Goal: Communication & Community: Answer question/provide support

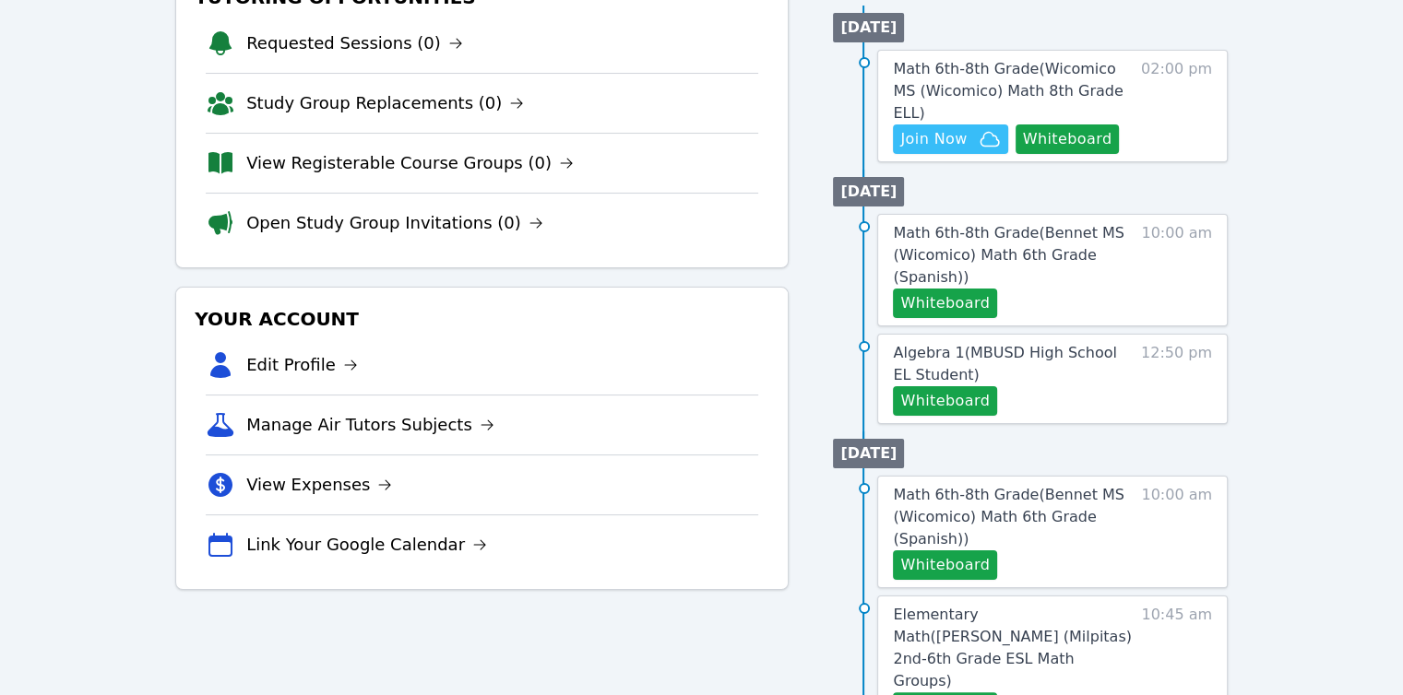
scroll to position [91, 0]
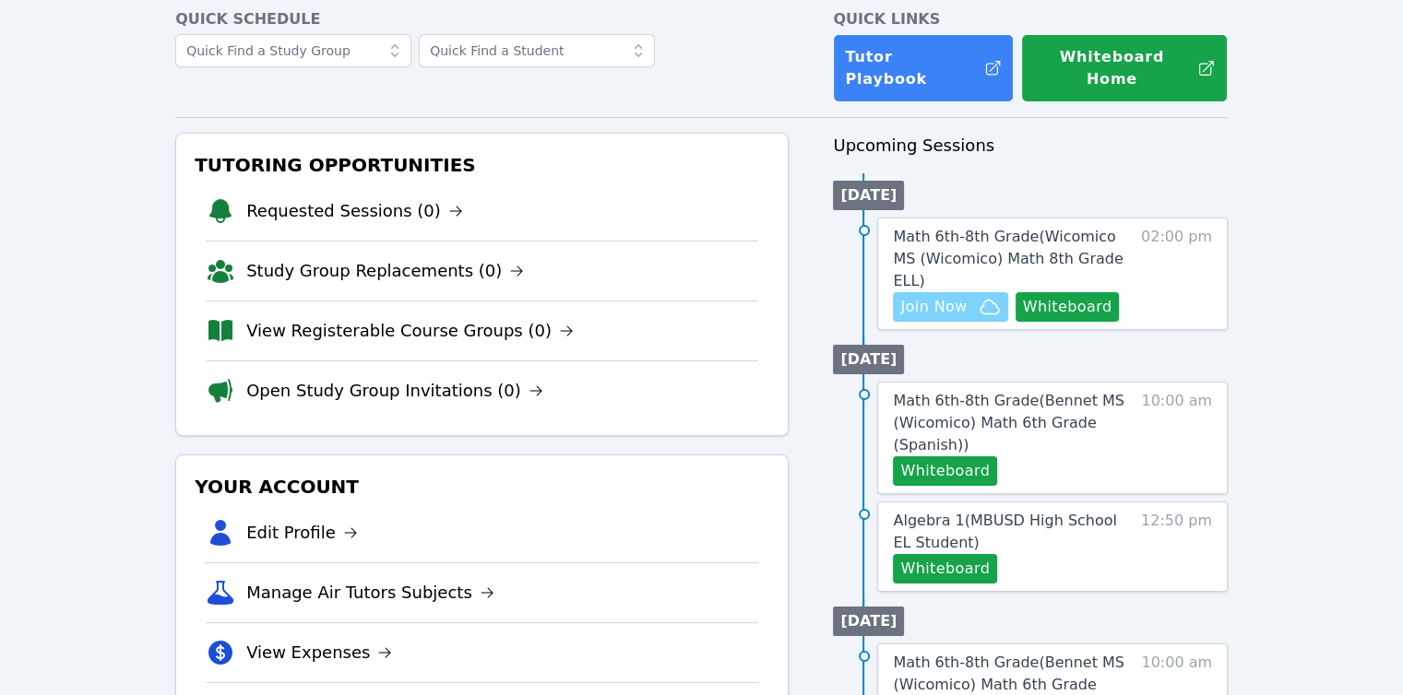
click at [965, 296] on span "Join Now" at bounding box center [933, 307] width 66 height 22
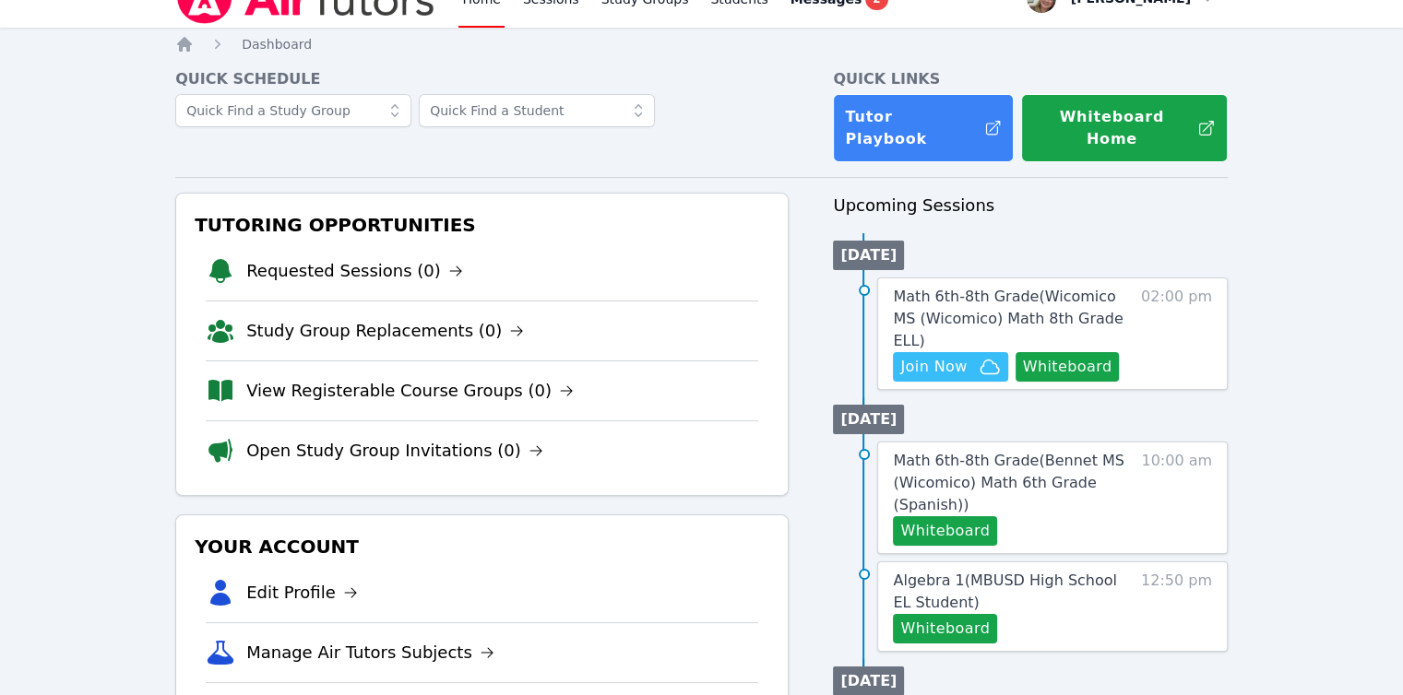
scroll to position [0, 0]
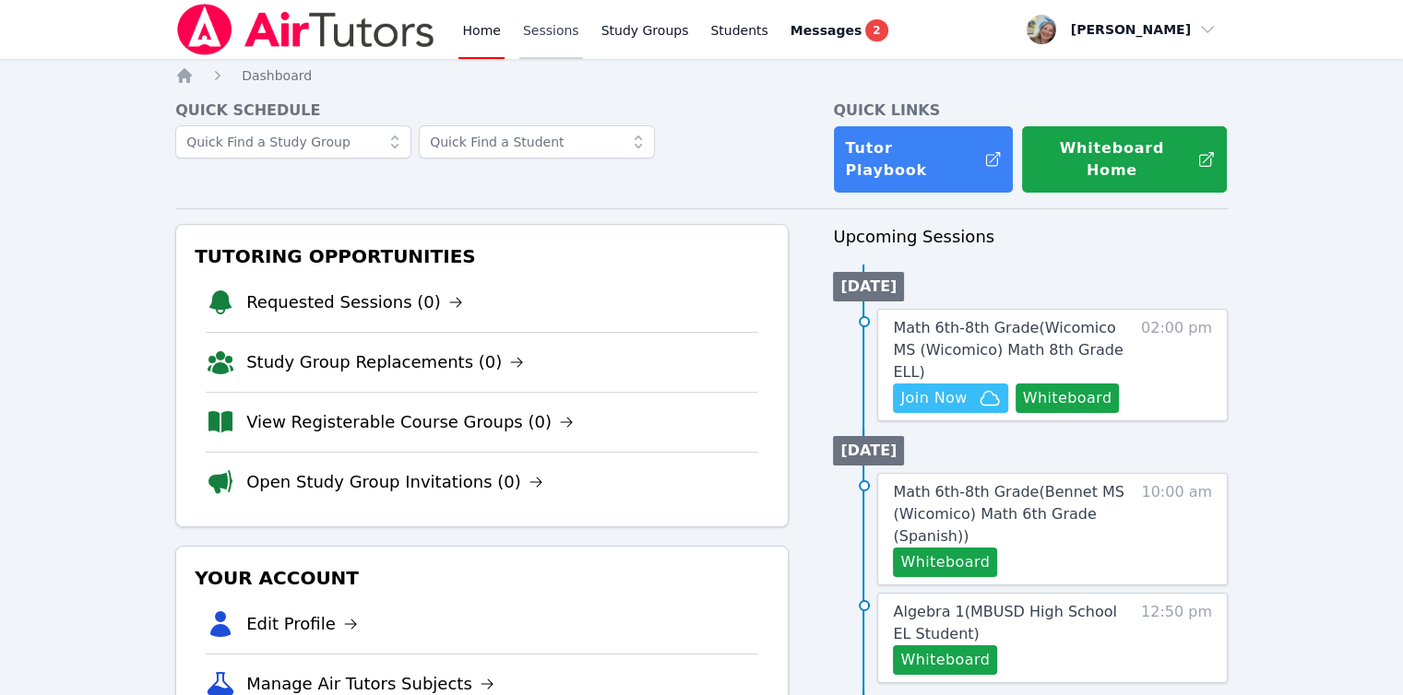
click at [538, 28] on link "Sessions" at bounding box center [551, 29] width 64 height 59
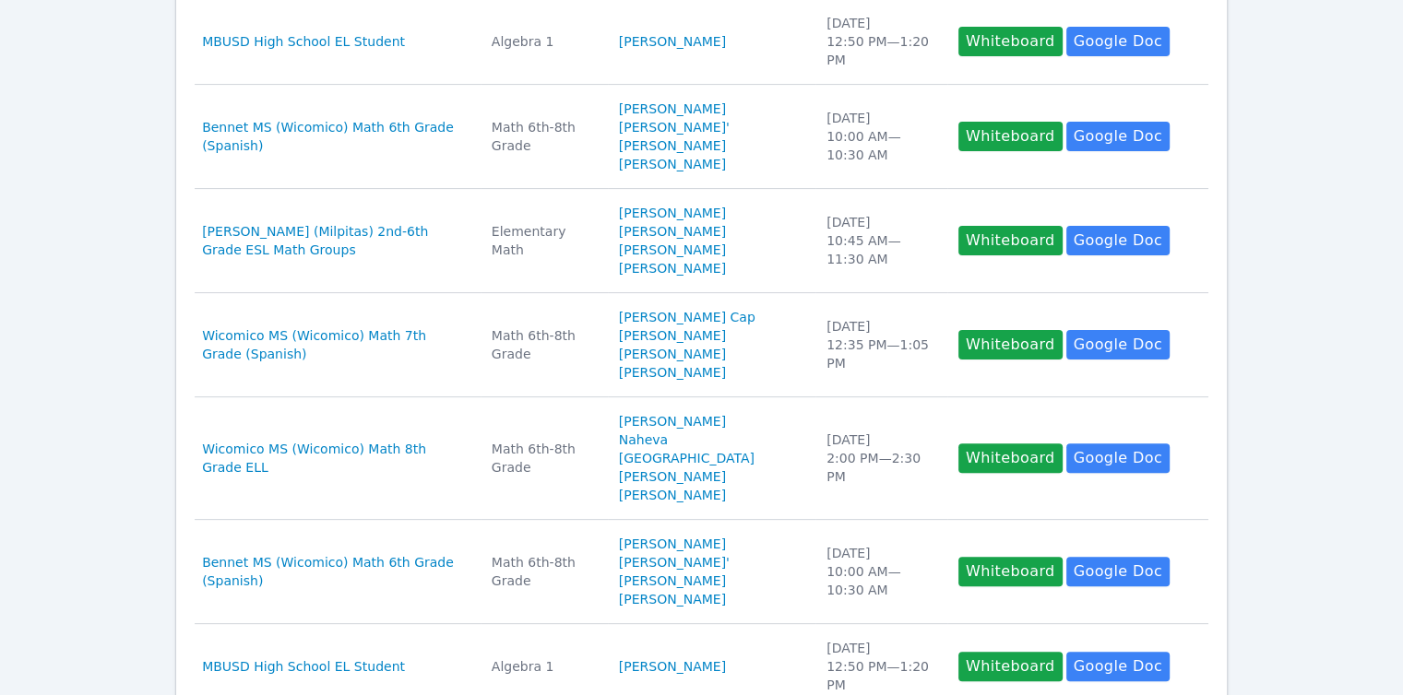
scroll to position [646, 0]
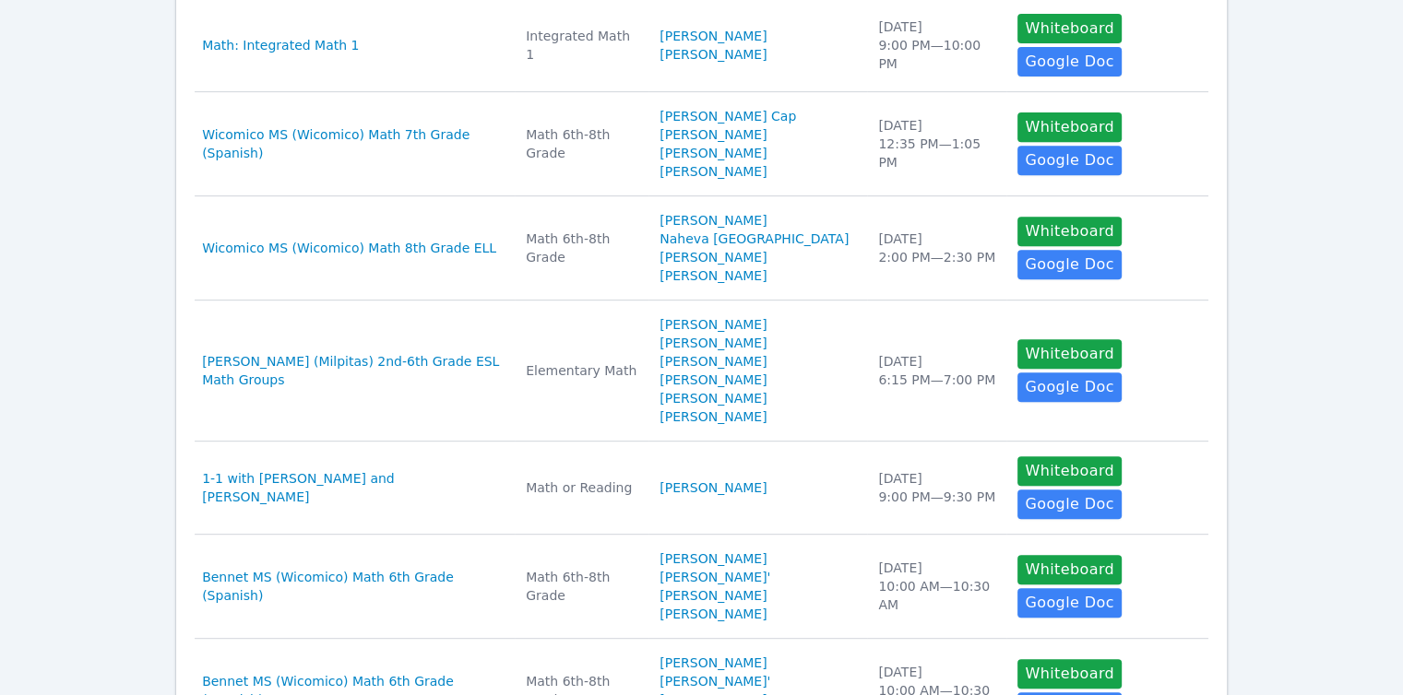
scroll to position [553, 0]
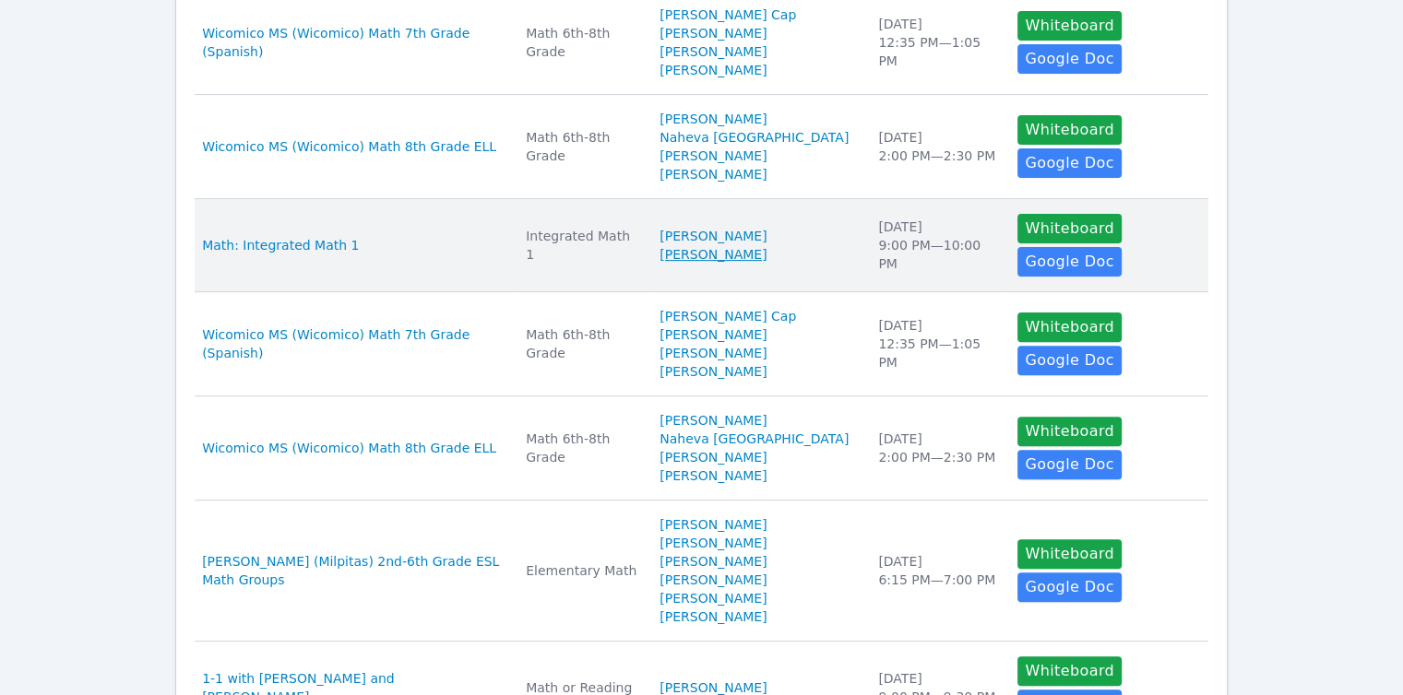
click at [682, 245] on link "[PERSON_NAME]" at bounding box center [712, 254] width 107 height 18
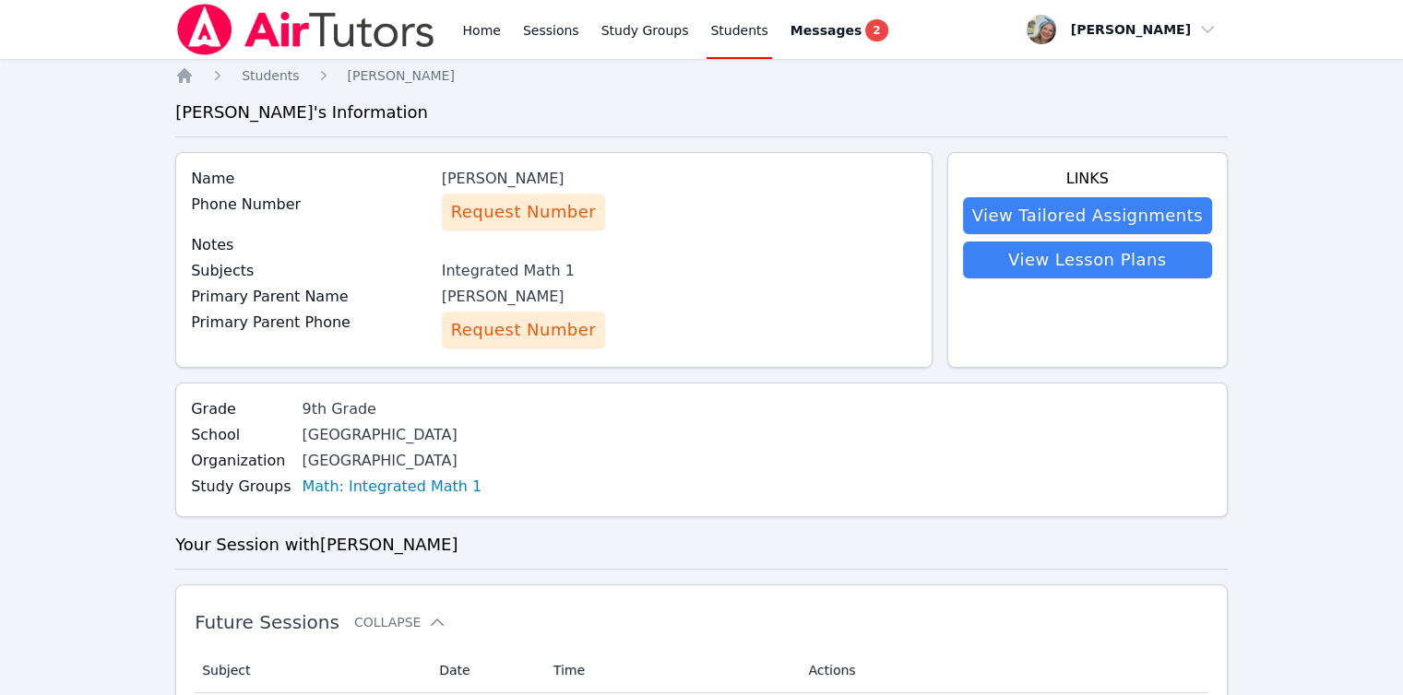
click at [572, 338] on span "Request Number" at bounding box center [523, 330] width 145 height 26
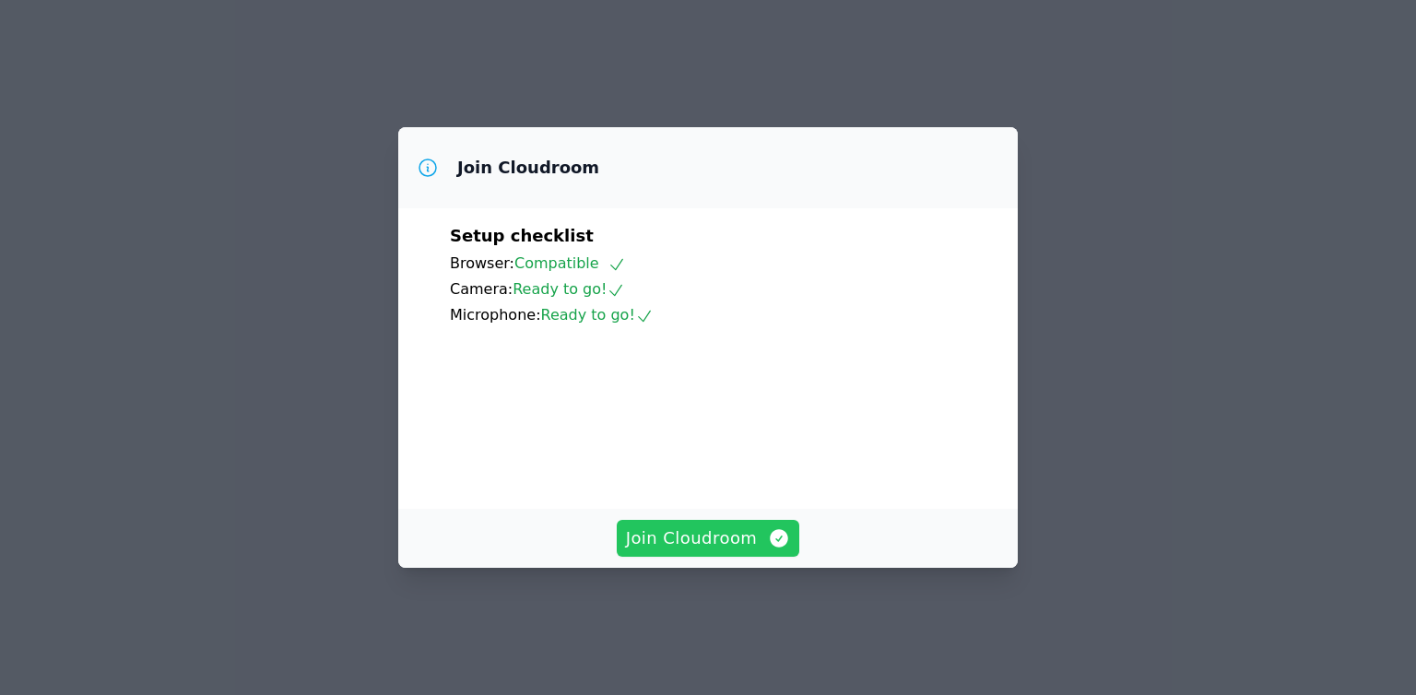
click at [730, 551] on span "Join Cloudroom" at bounding box center [708, 539] width 165 height 26
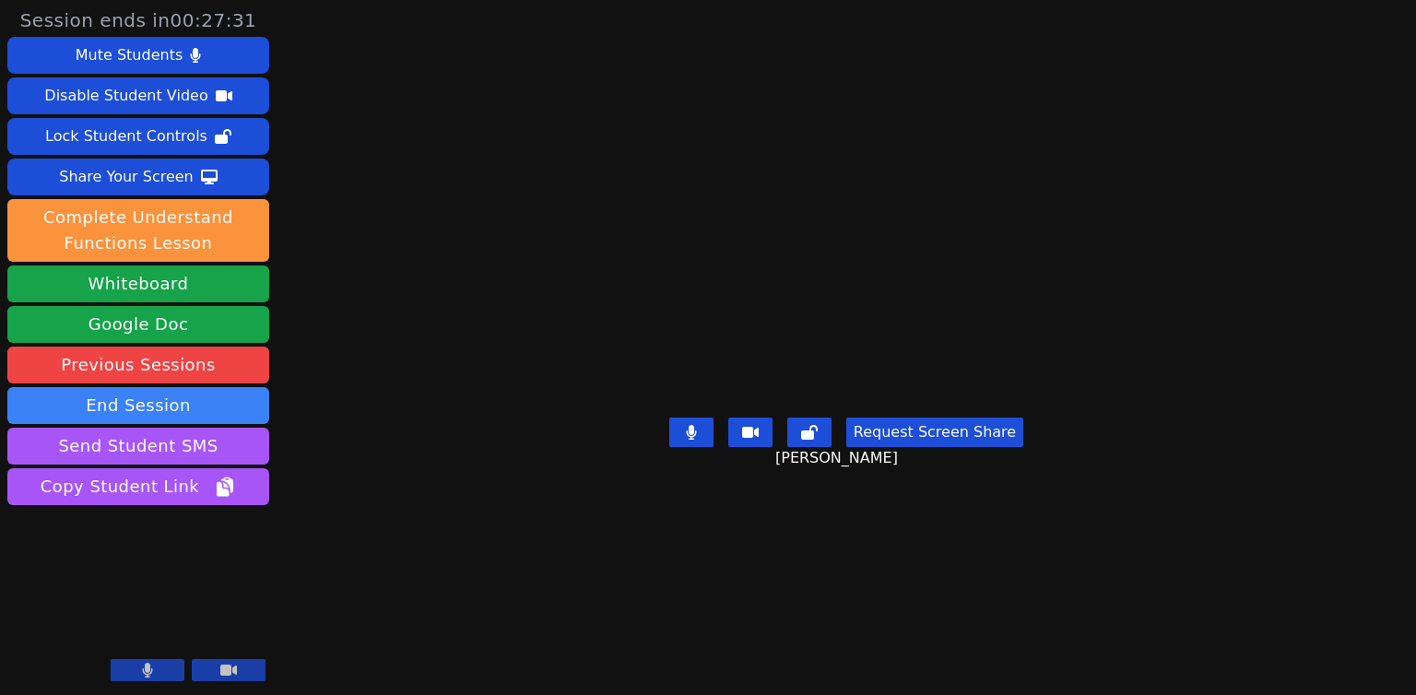
click at [707, 445] on button at bounding box center [692, 433] width 44 height 30
click at [694, 447] on button at bounding box center [692, 433] width 44 height 30
click at [302, 554] on div "Session ends in 00:26:55 Mute Students Disable Student Video Lock Student Contr…" at bounding box center [708, 347] width 1416 height 695
click at [136, 667] on button at bounding box center [148, 670] width 74 height 22
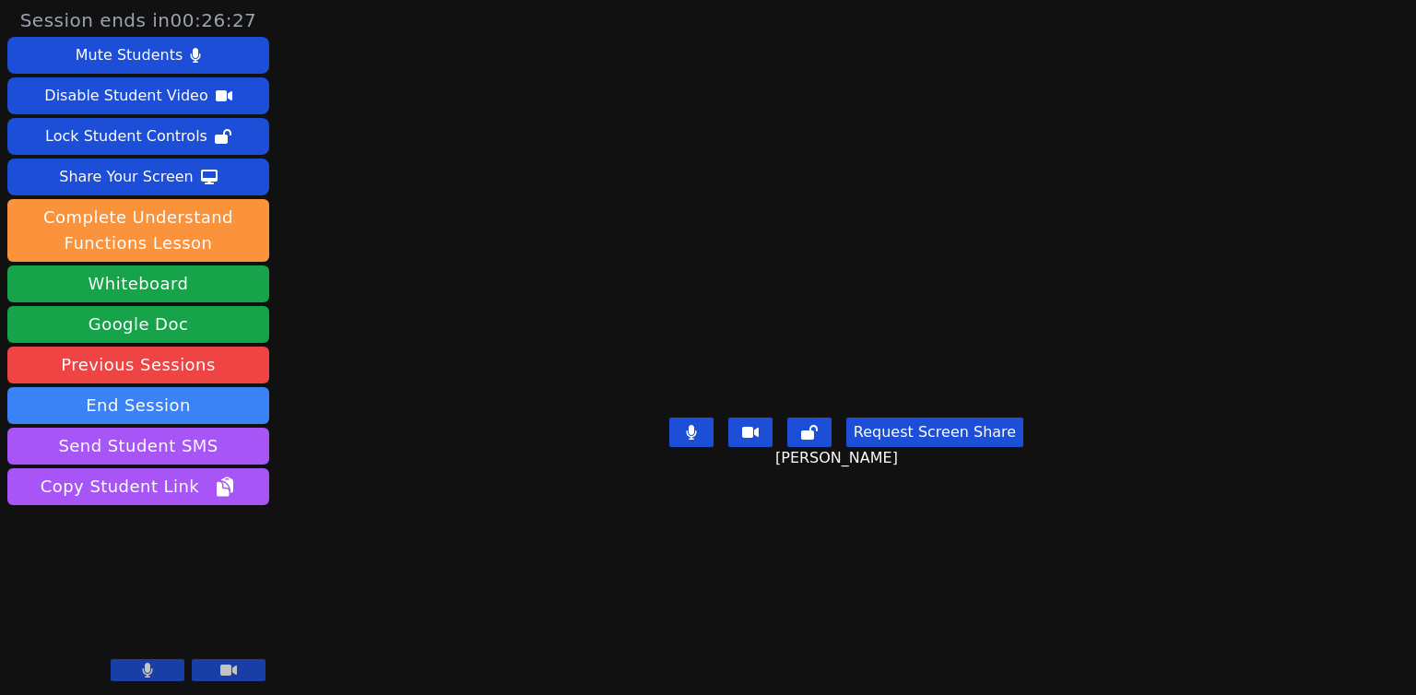
click at [696, 440] on icon at bounding box center [691, 432] width 10 height 15
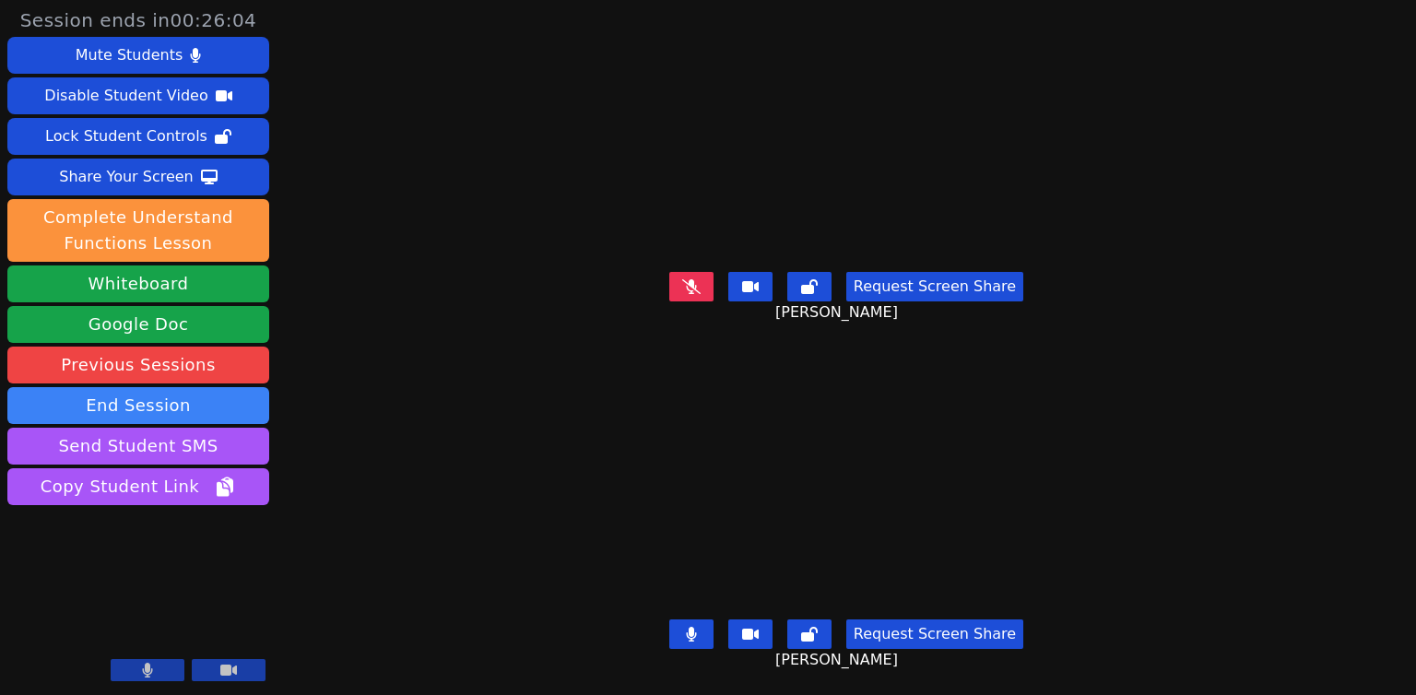
click at [712, 276] on button at bounding box center [692, 287] width 44 height 30
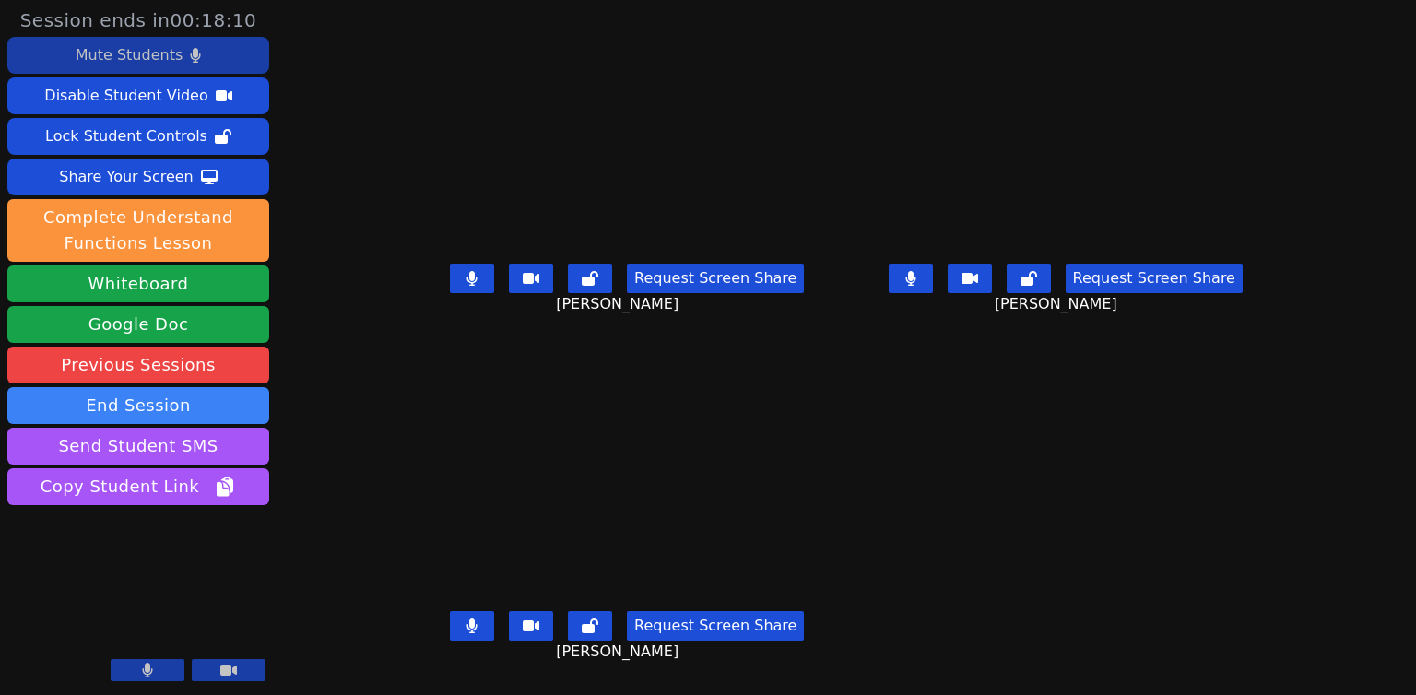
click at [122, 66] on div "Mute Students" at bounding box center [129, 56] width 107 height 30
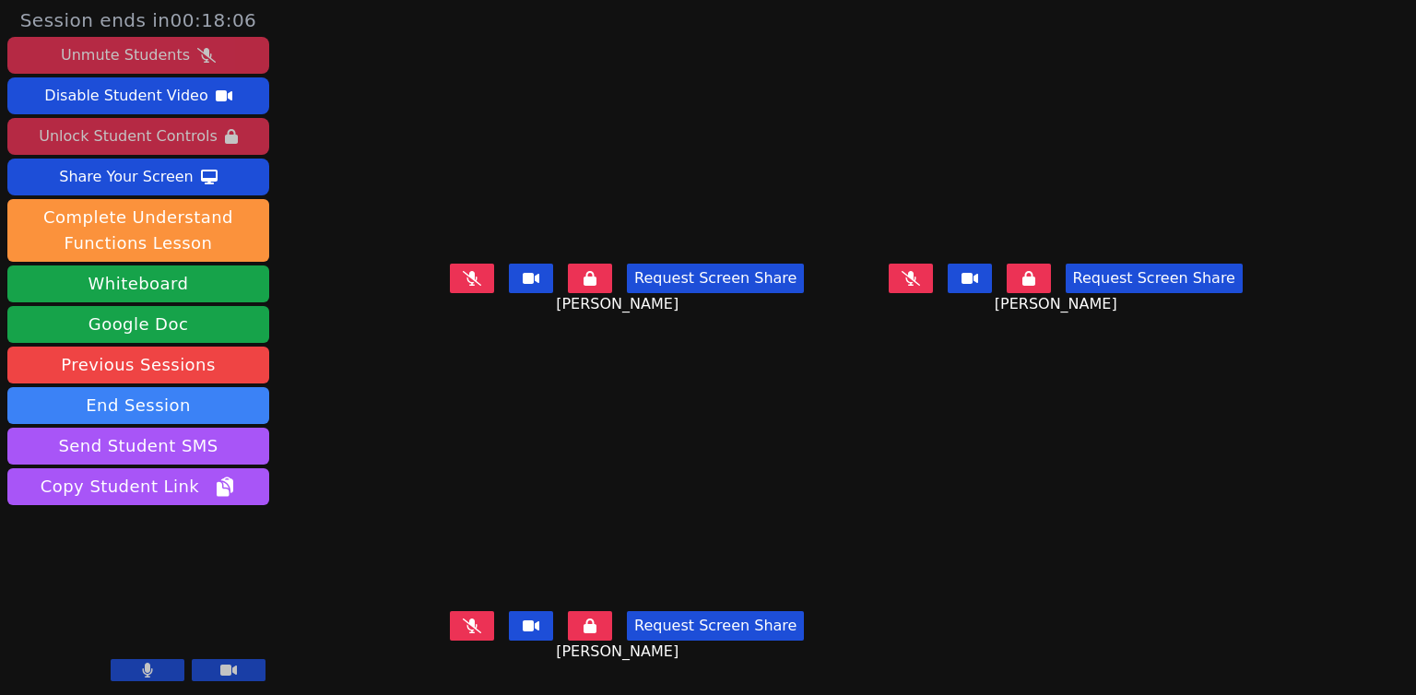
click at [119, 149] on div "Unlock Student Controls" at bounding box center [128, 137] width 178 height 30
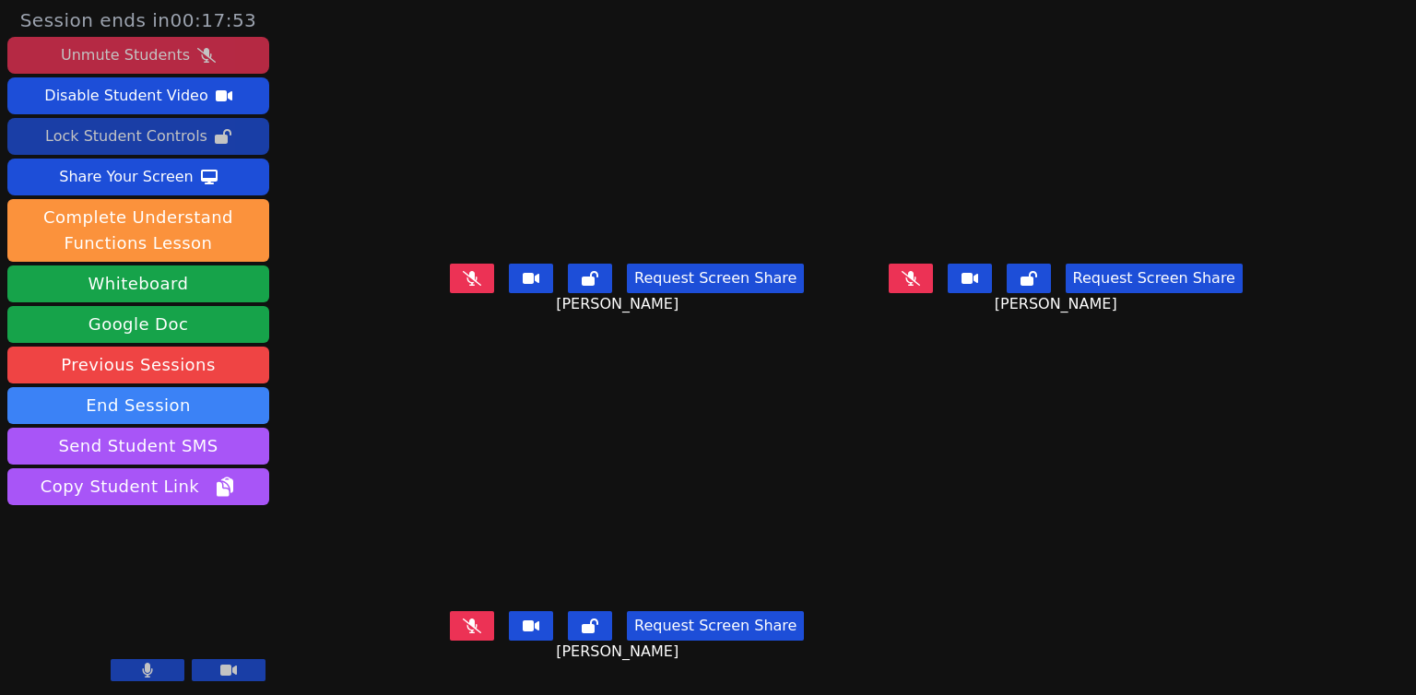
click at [933, 286] on button at bounding box center [911, 279] width 44 height 30
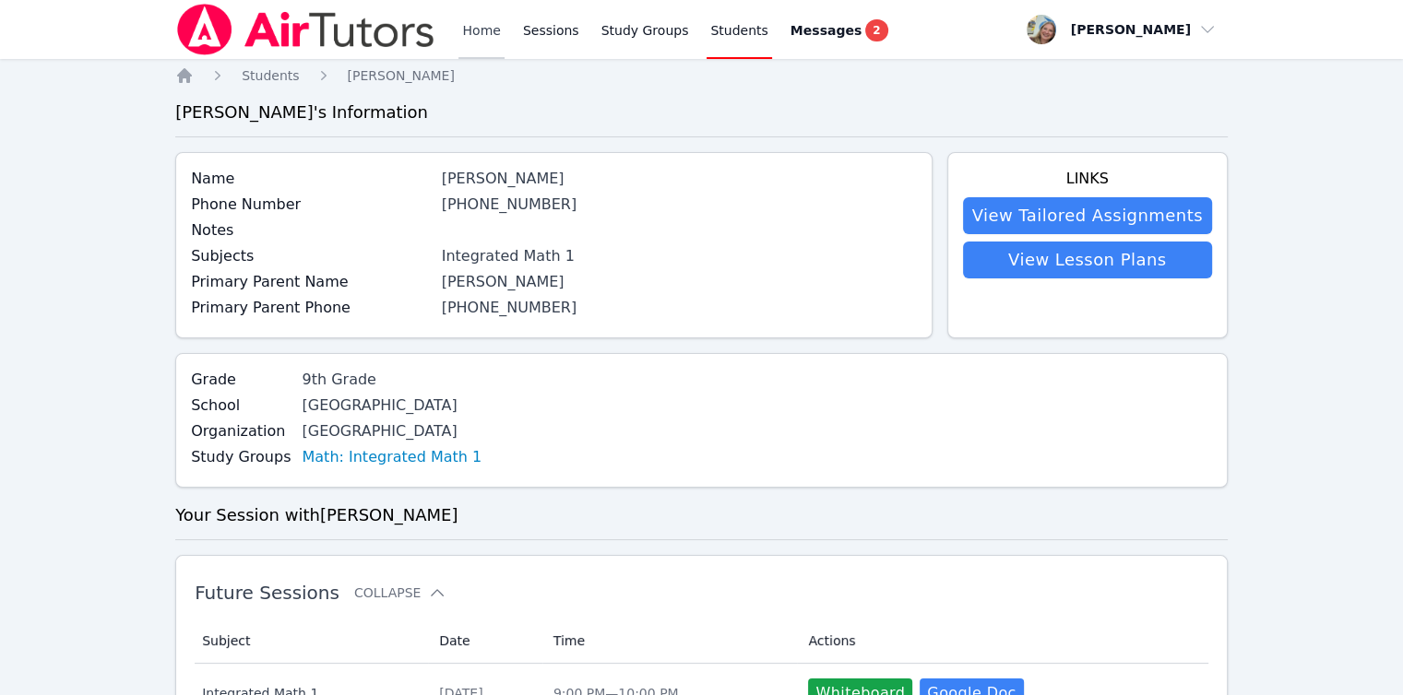
click at [462, 41] on link "Home" at bounding box center [480, 29] width 45 height 59
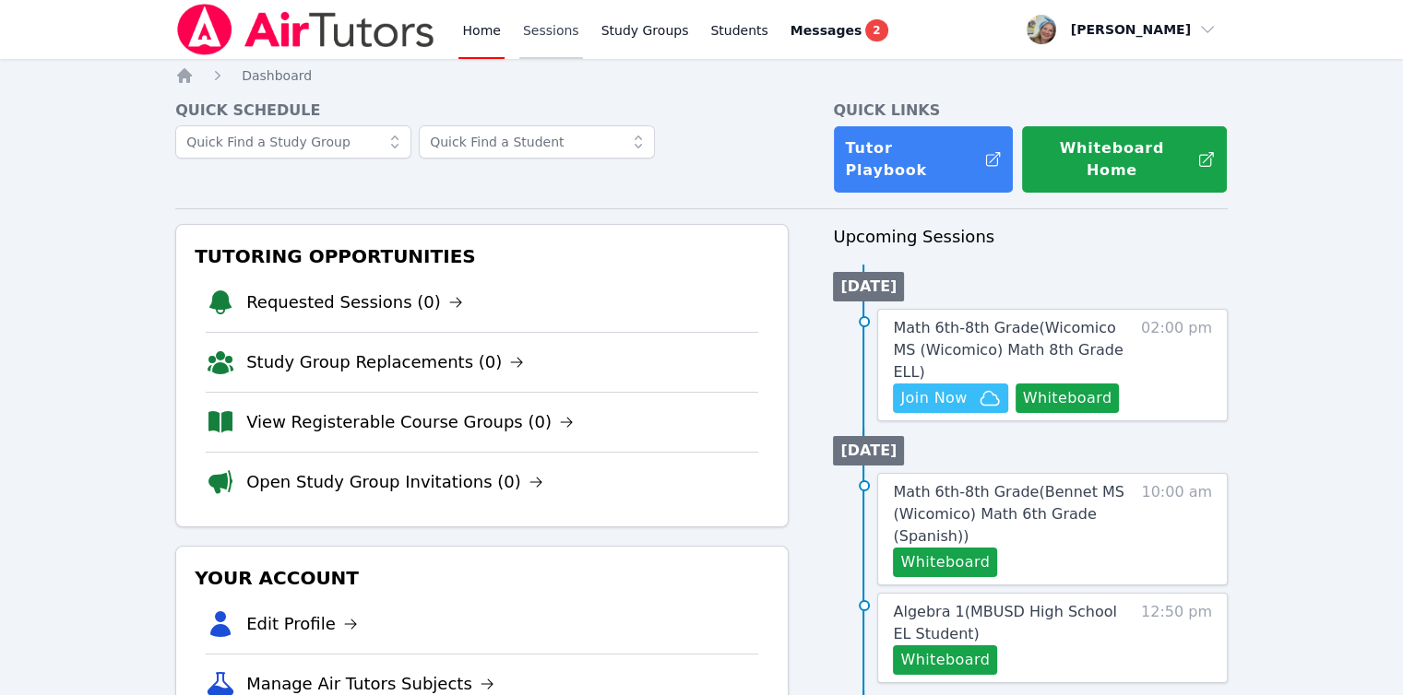
click at [532, 33] on link "Sessions" at bounding box center [551, 29] width 64 height 59
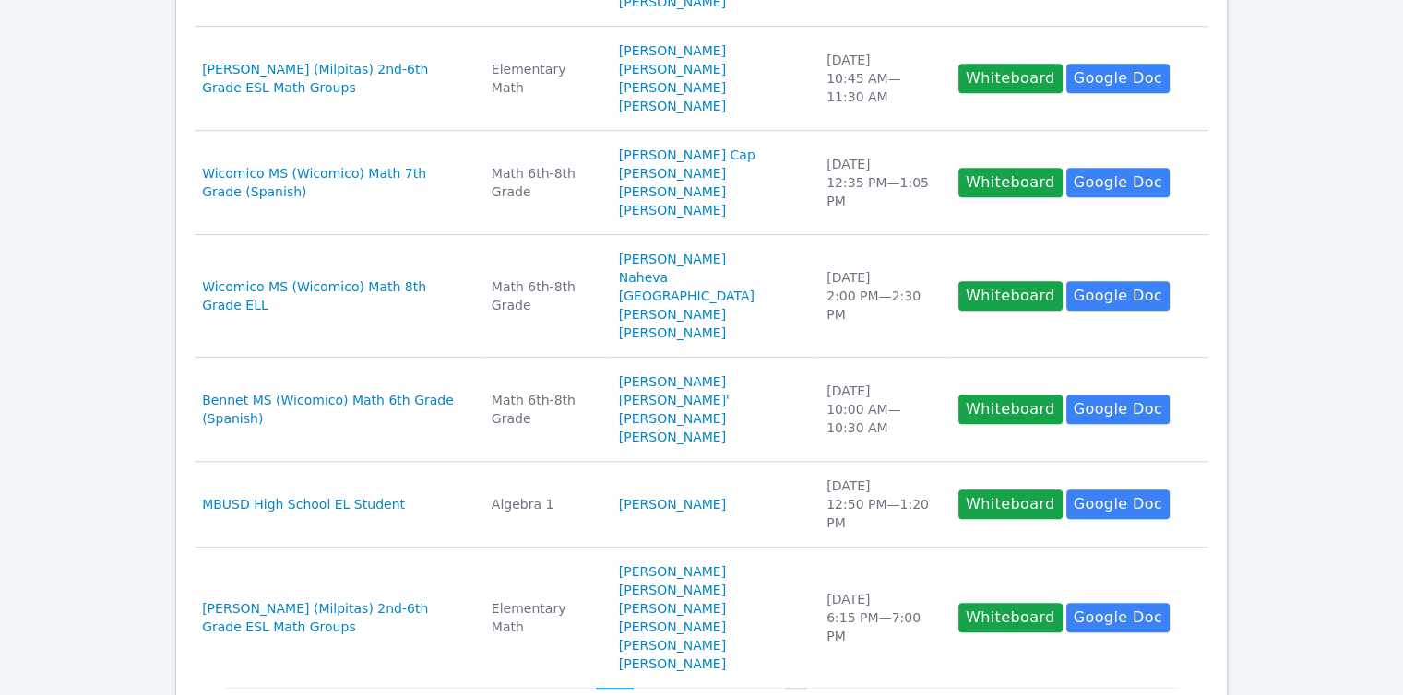
scroll to position [953, 0]
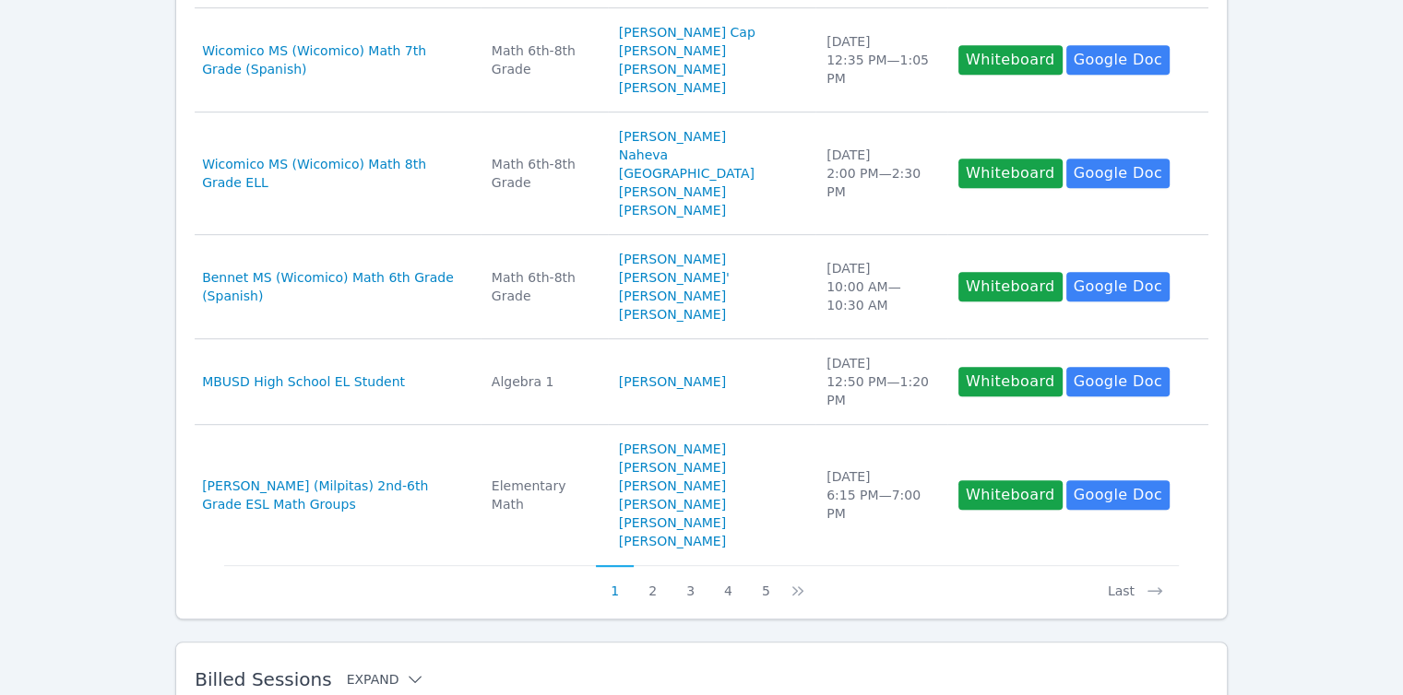
click at [406, 670] on icon at bounding box center [415, 679] width 18 height 18
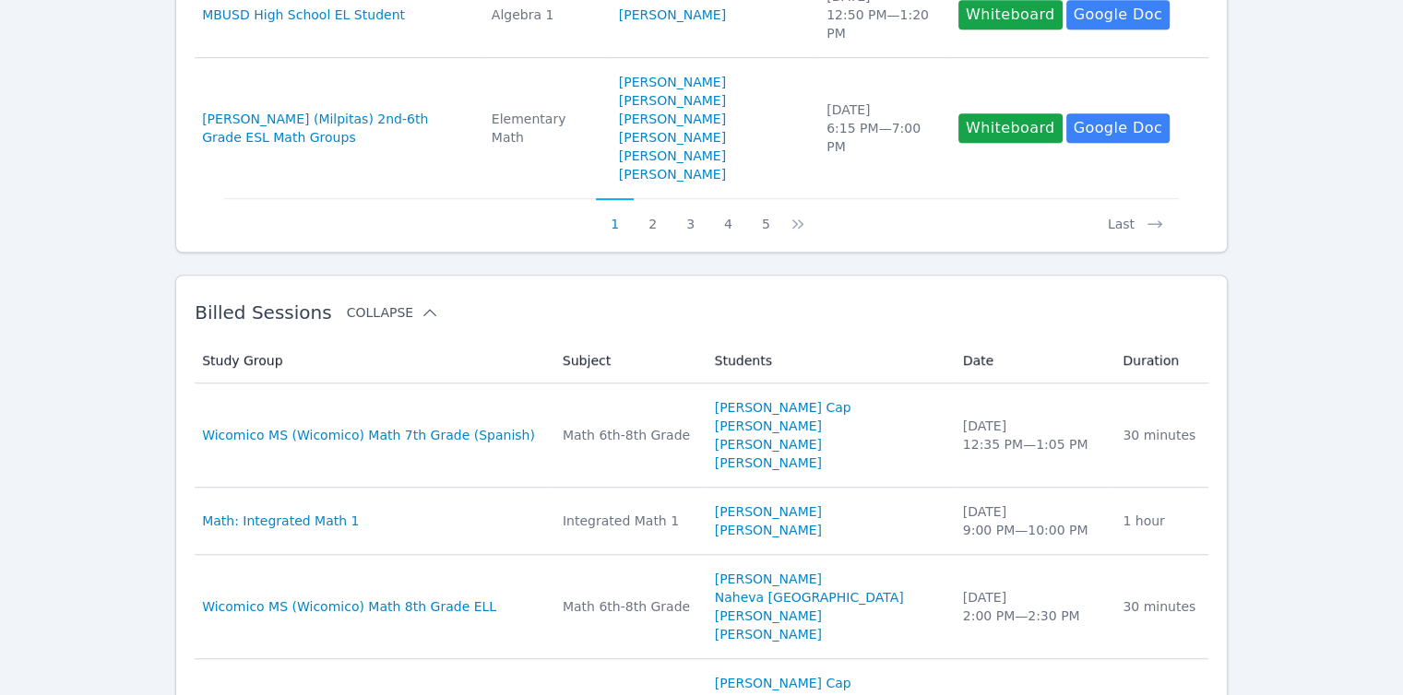
scroll to position [1321, 0]
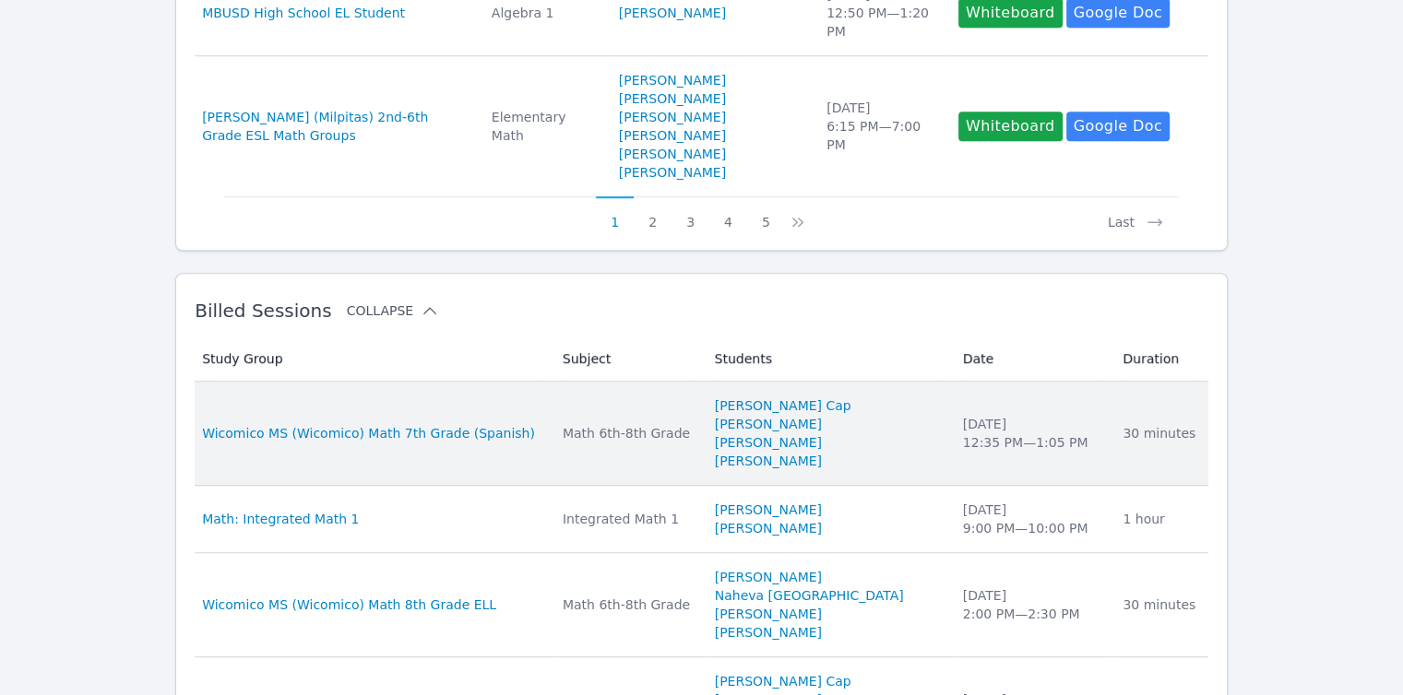
click at [1124, 382] on td "Duration 30 minutes" at bounding box center [1159, 434] width 97 height 104
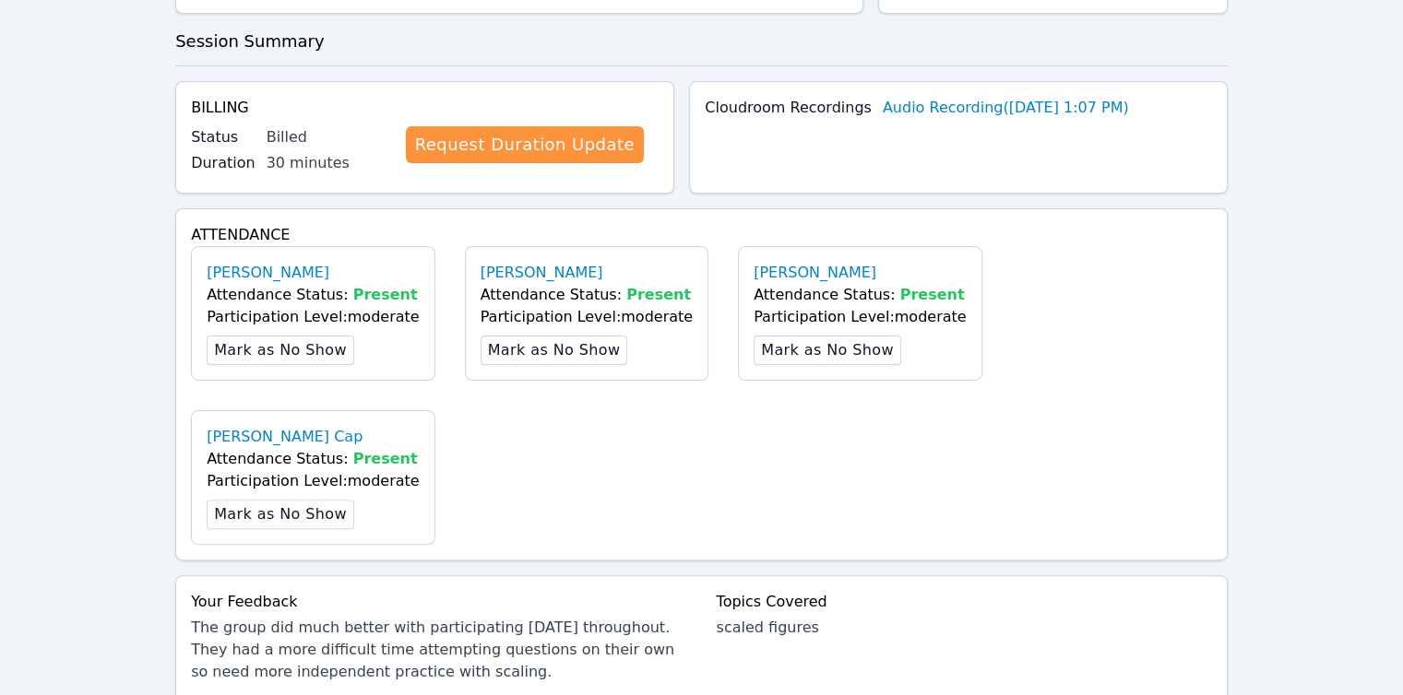
scroll to position [830, 0]
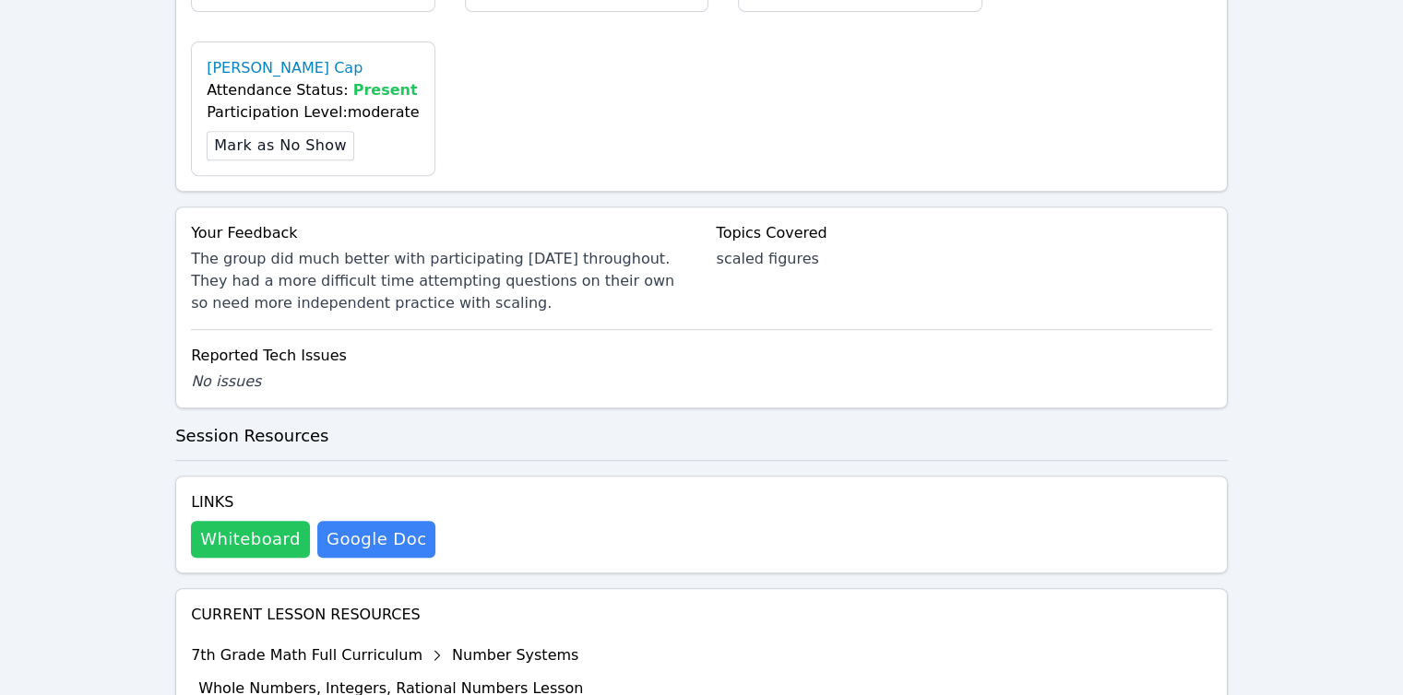
click at [213, 521] on button "Whiteboard" at bounding box center [250, 539] width 119 height 37
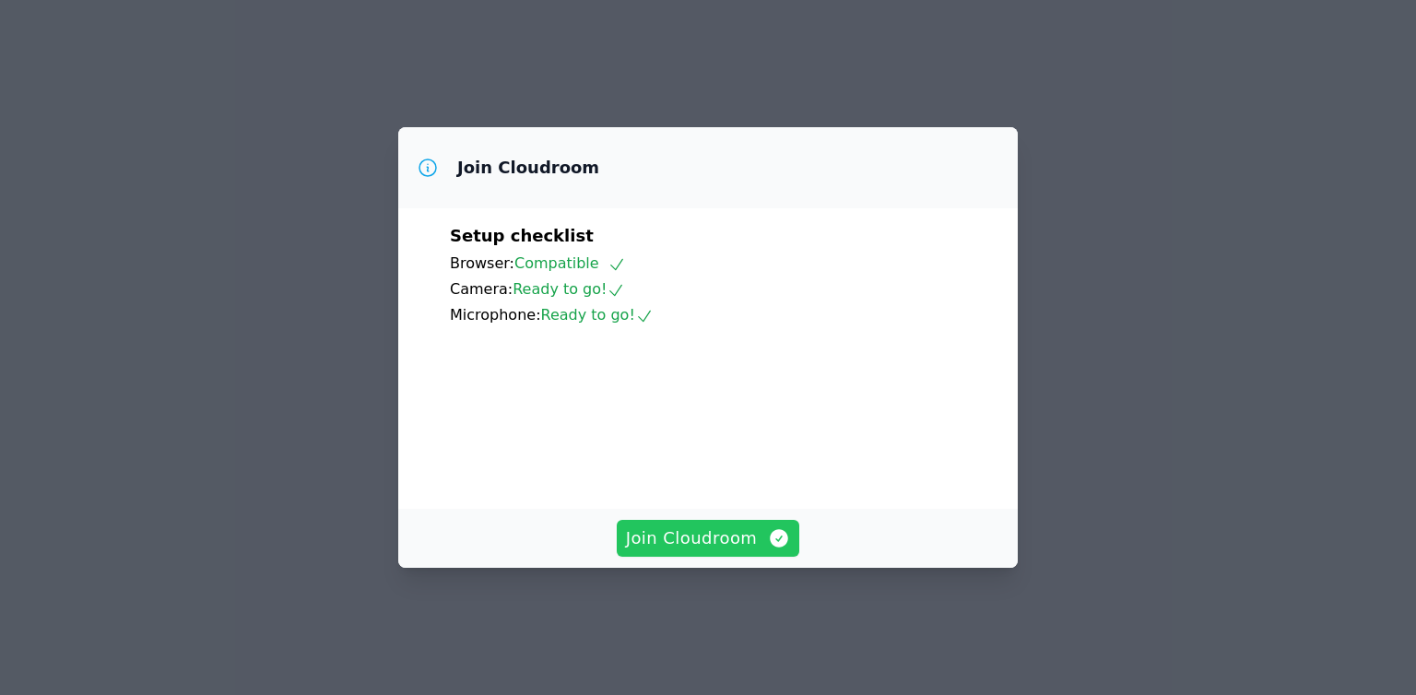
click at [771, 548] on icon "button" at bounding box center [780, 538] width 18 height 18
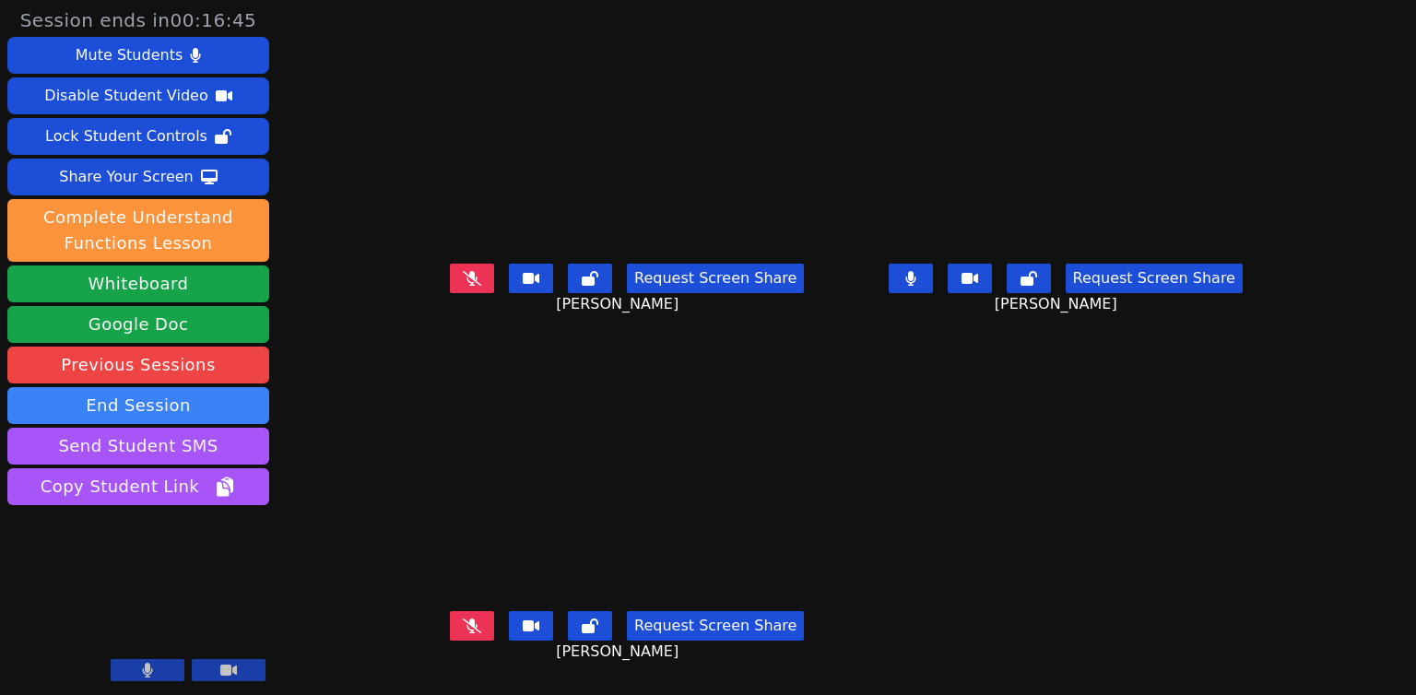
click at [933, 285] on button at bounding box center [911, 279] width 44 height 30
click at [463, 285] on button at bounding box center [472, 279] width 44 height 30
click at [451, 293] on button at bounding box center [472, 279] width 44 height 30
click at [463, 634] on icon at bounding box center [472, 626] width 18 height 15
click at [468, 634] on icon at bounding box center [473, 626] width 10 height 15
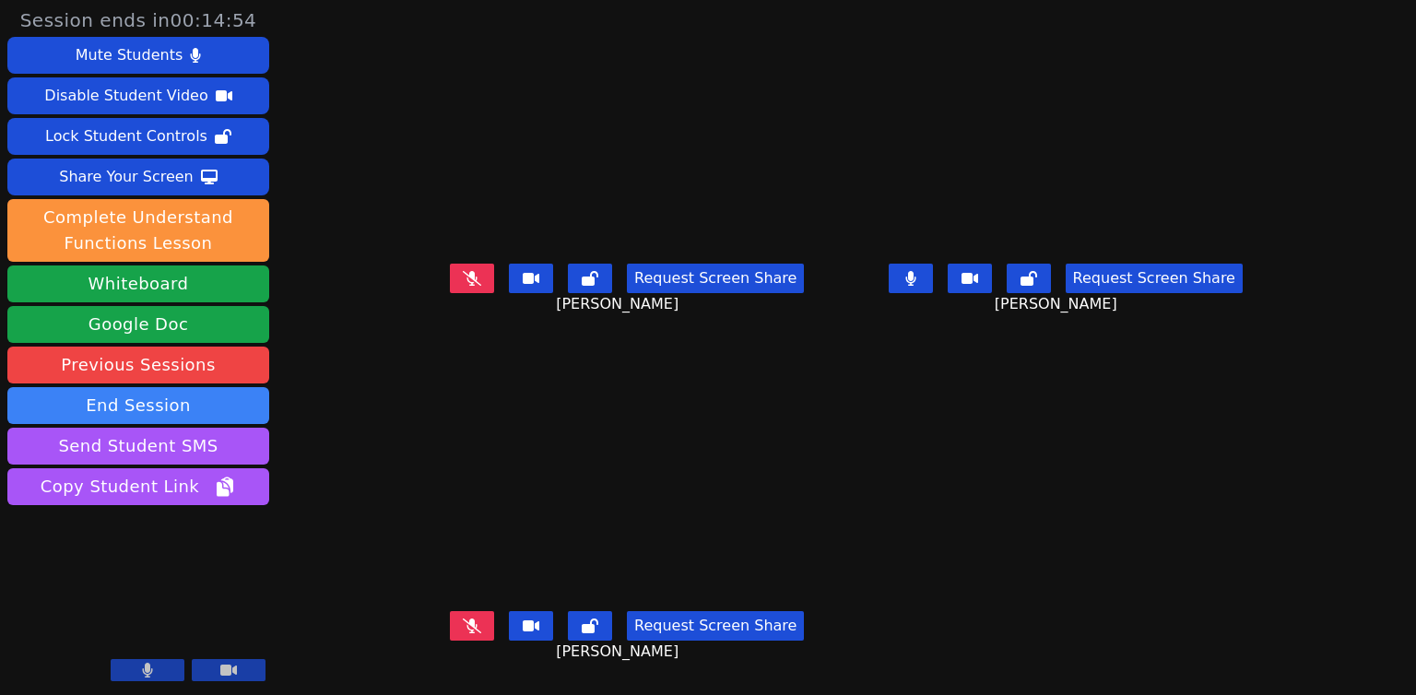
click at [463, 286] on icon at bounding box center [472, 278] width 18 height 15
click at [468, 281] on icon at bounding box center [473, 278] width 10 height 15
click at [930, 265] on div "Request Screen Share" at bounding box center [1066, 279] width 354 height 30
click at [911, 271] on icon at bounding box center [911, 278] width 18 height 15
click at [906, 271] on icon at bounding box center [911, 278] width 11 height 15
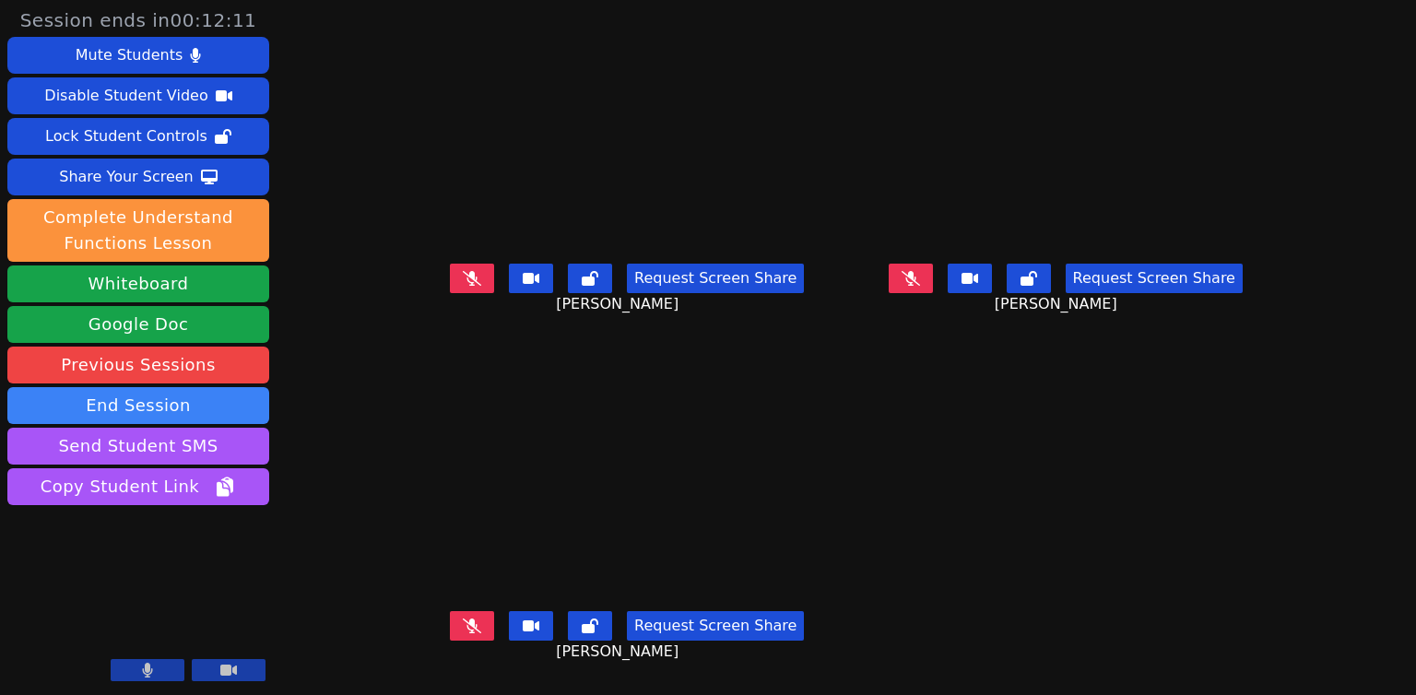
click at [463, 628] on icon at bounding box center [472, 626] width 18 height 15
click at [494, 611] on button at bounding box center [472, 626] width 44 height 30
click at [156, 669] on button at bounding box center [148, 670] width 74 height 22
click at [132, 621] on video at bounding box center [138, 614] width 262 height 148
click at [152, 672] on icon at bounding box center [147, 670] width 18 height 15
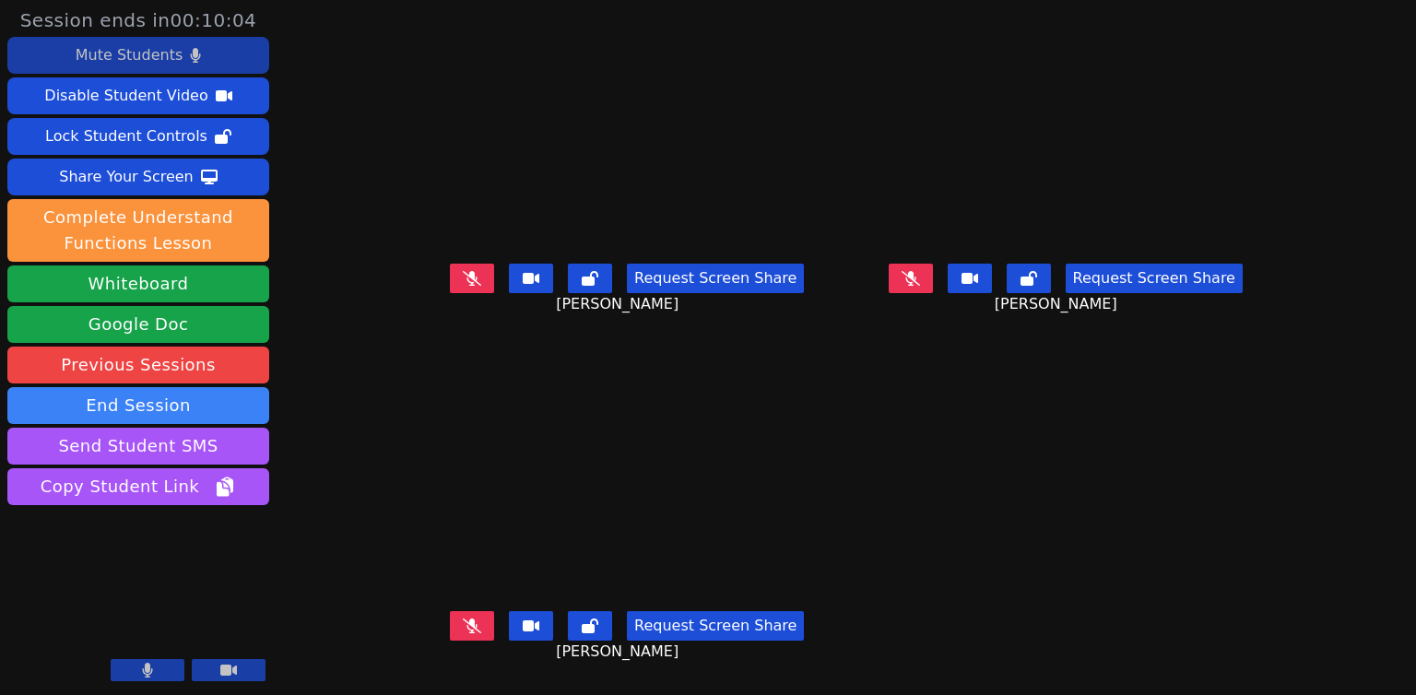
click at [101, 52] on div "Mute Students" at bounding box center [129, 56] width 107 height 30
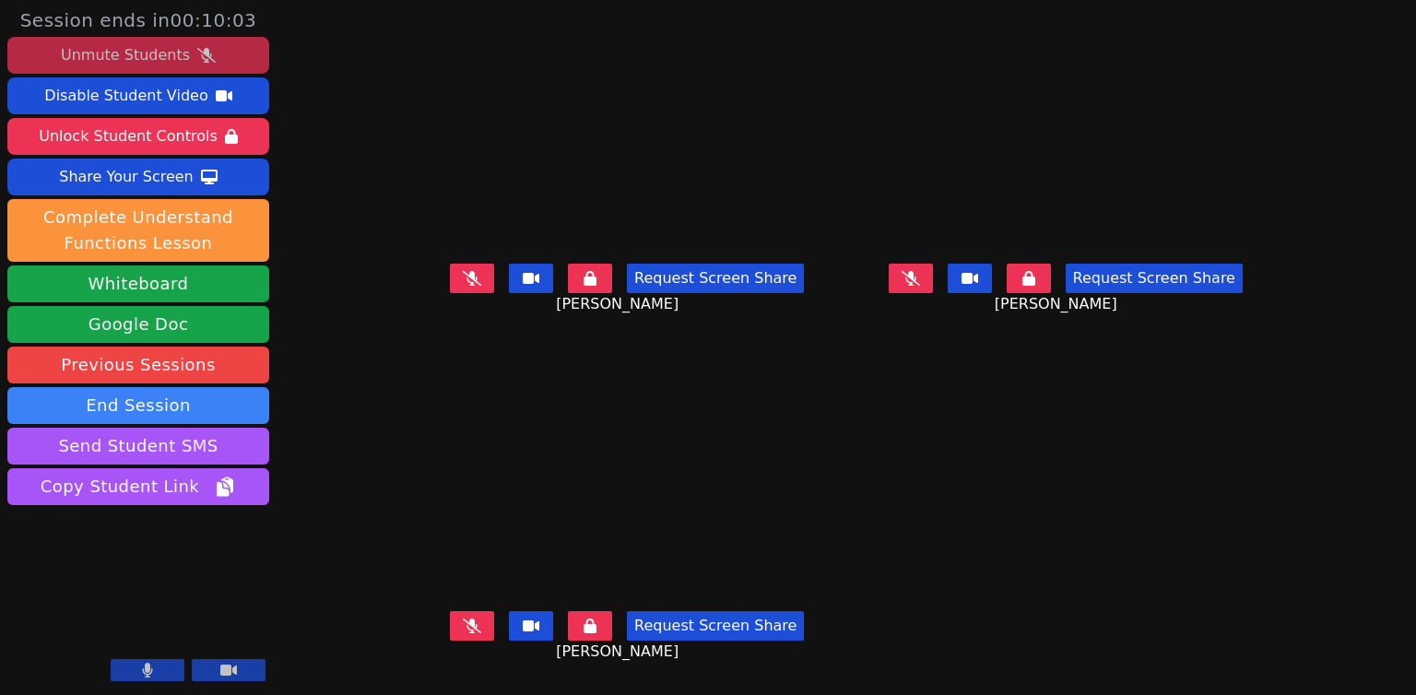
click at [101, 52] on div "Unmute Students" at bounding box center [125, 56] width 129 height 30
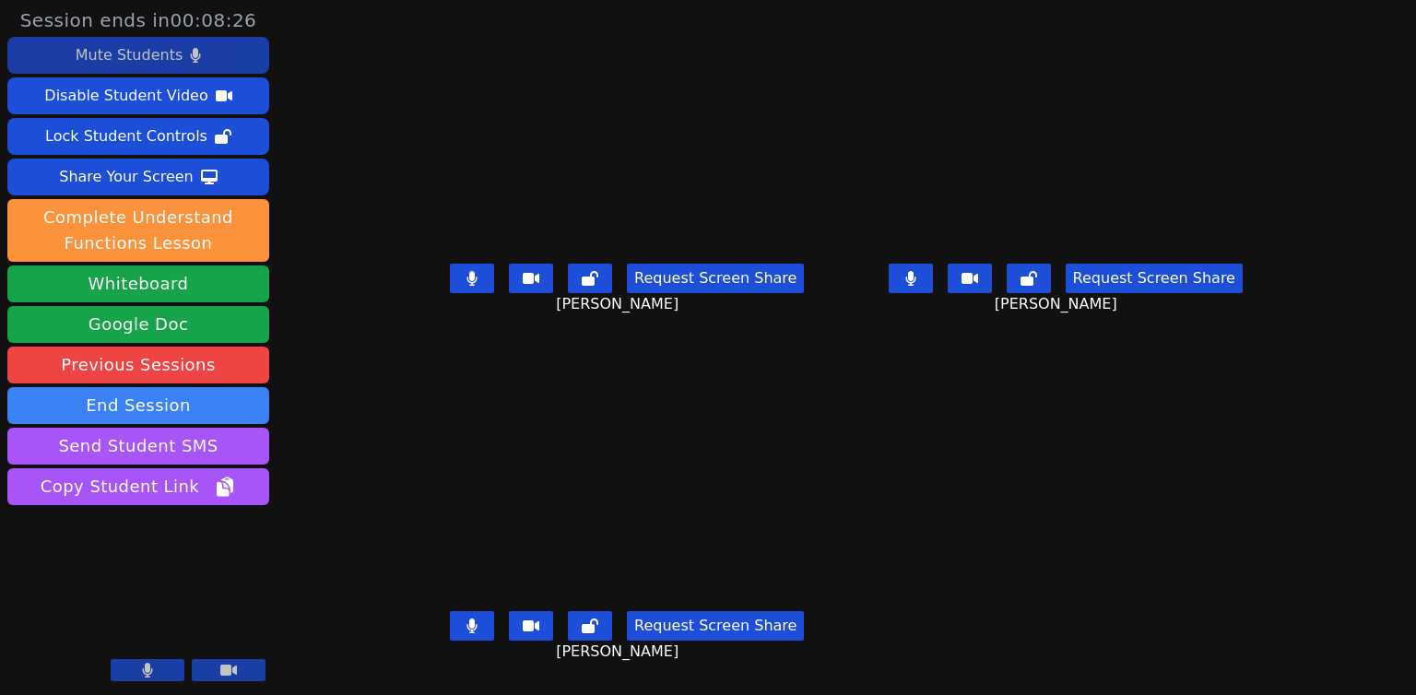
click at [205, 60] on button "Mute Students" at bounding box center [138, 55] width 262 height 37
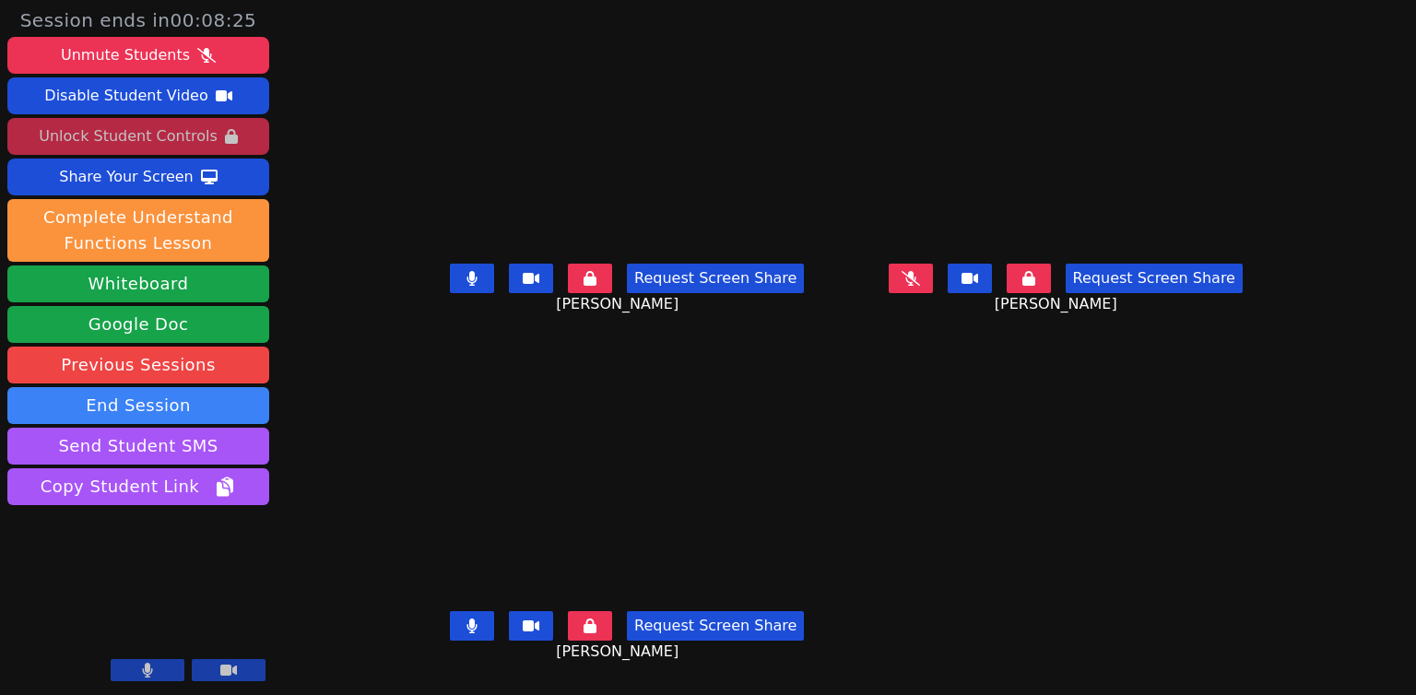
click at [240, 135] on button "Unlock Student Controls" at bounding box center [138, 136] width 262 height 37
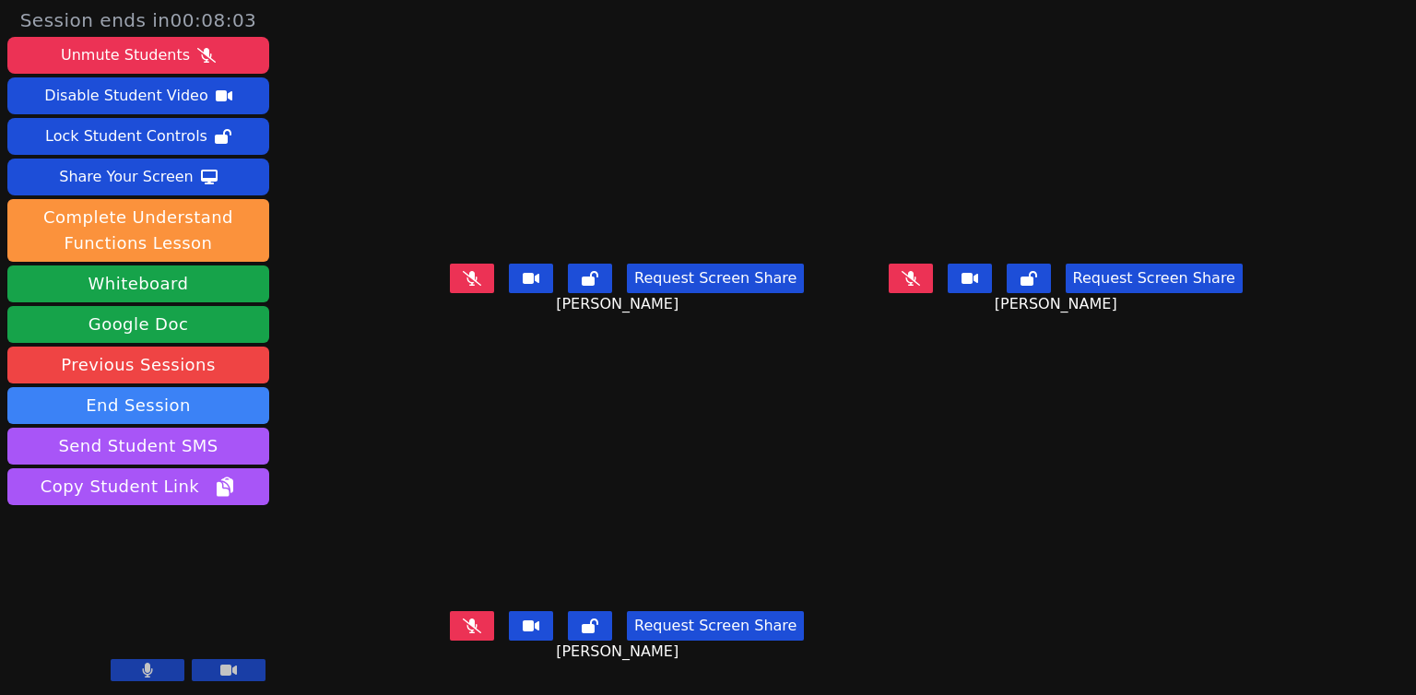
click at [463, 280] on icon at bounding box center [472, 278] width 18 height 15
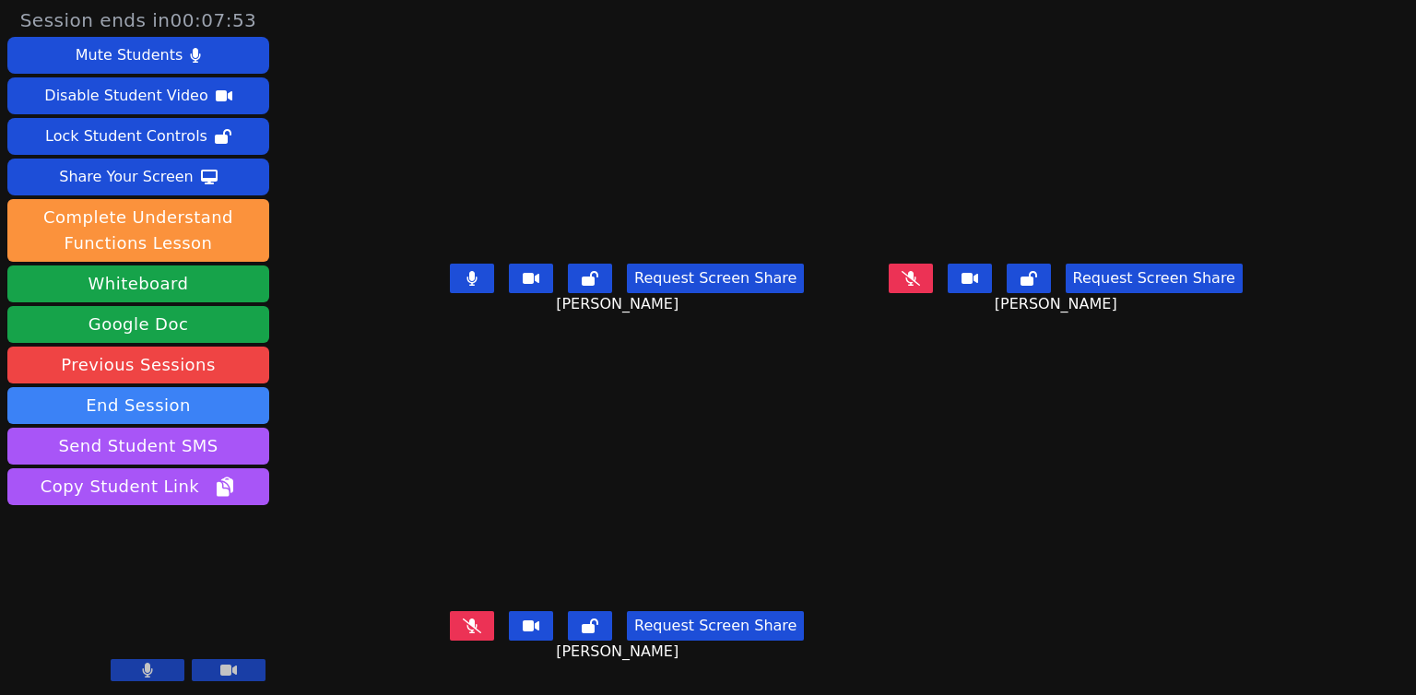
click at [905, 274] on icon at bounding box center [911, 278] width 18 height 15
click at [488, 618] on button at bounding box center [472, 626] width 44 height 30
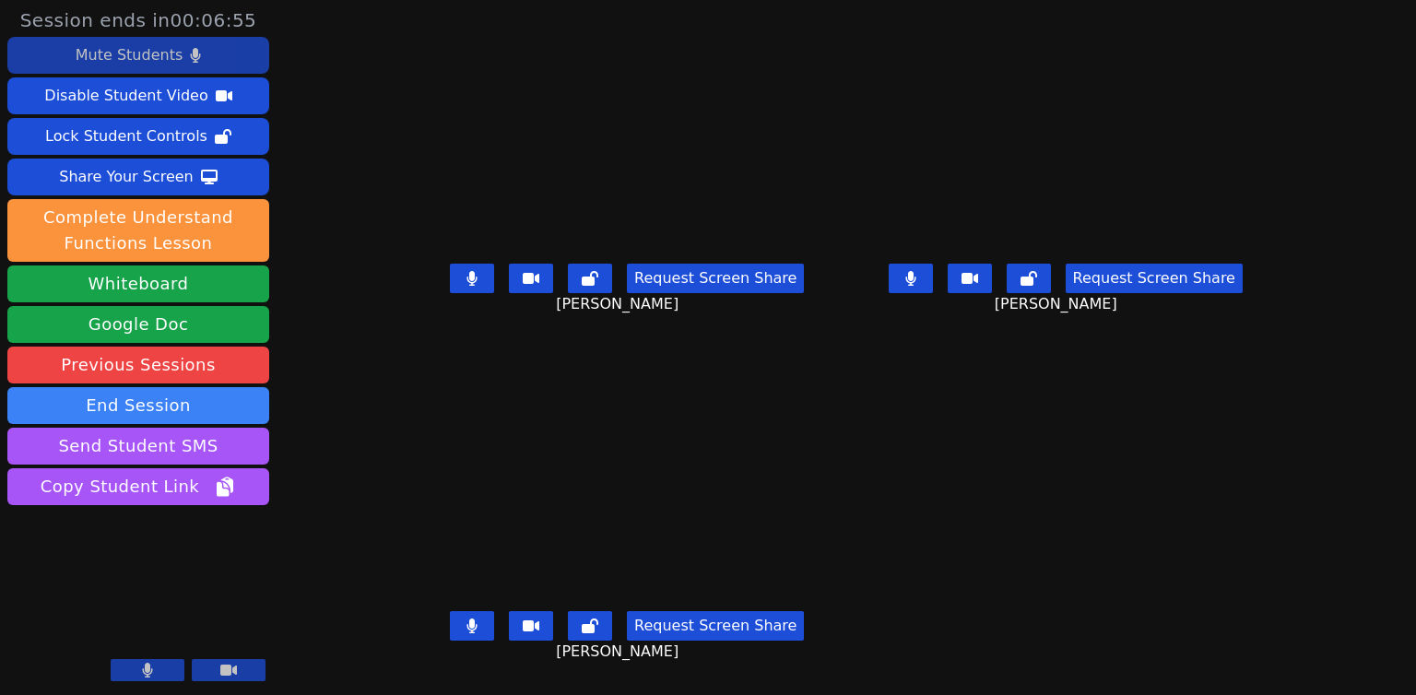
click at [199, 52] on button "Mute Students" at bounding box center [138, 55] width 262 height 37
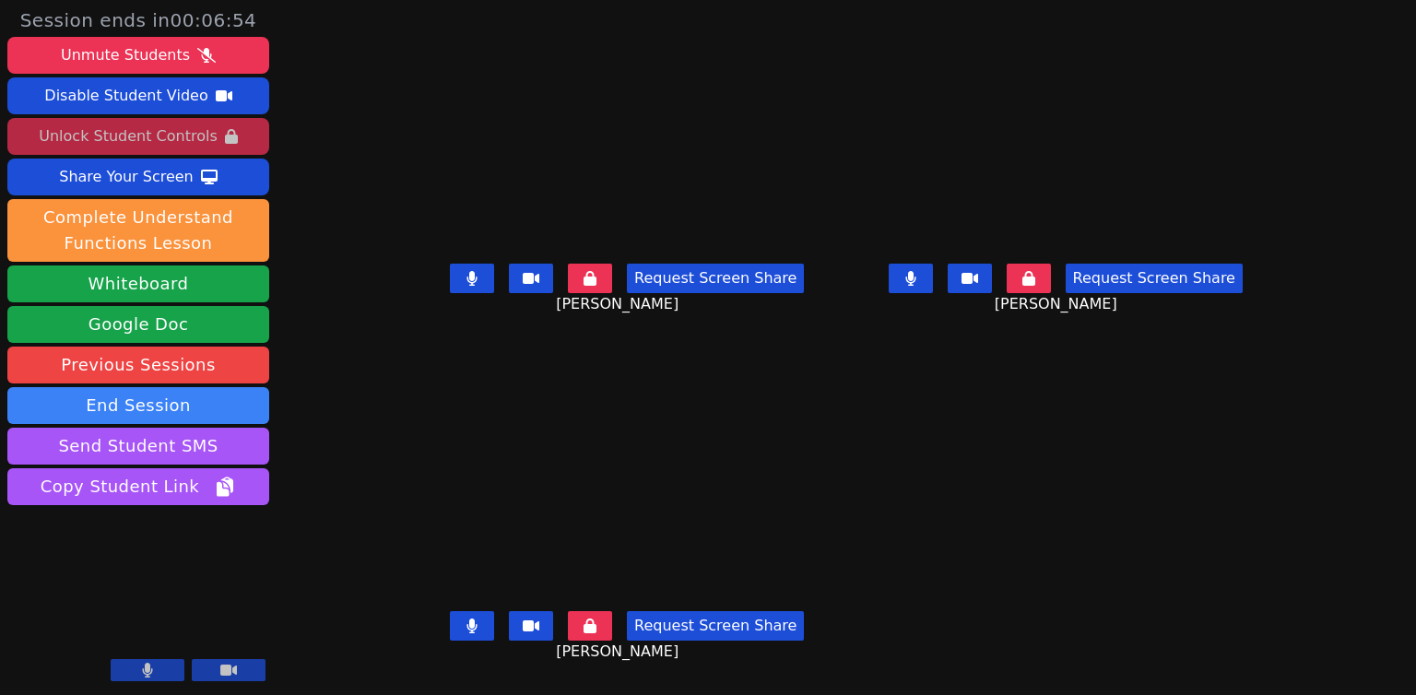
click at [225, 141] on icon at bounding box center [231, 136] width 13 height 15
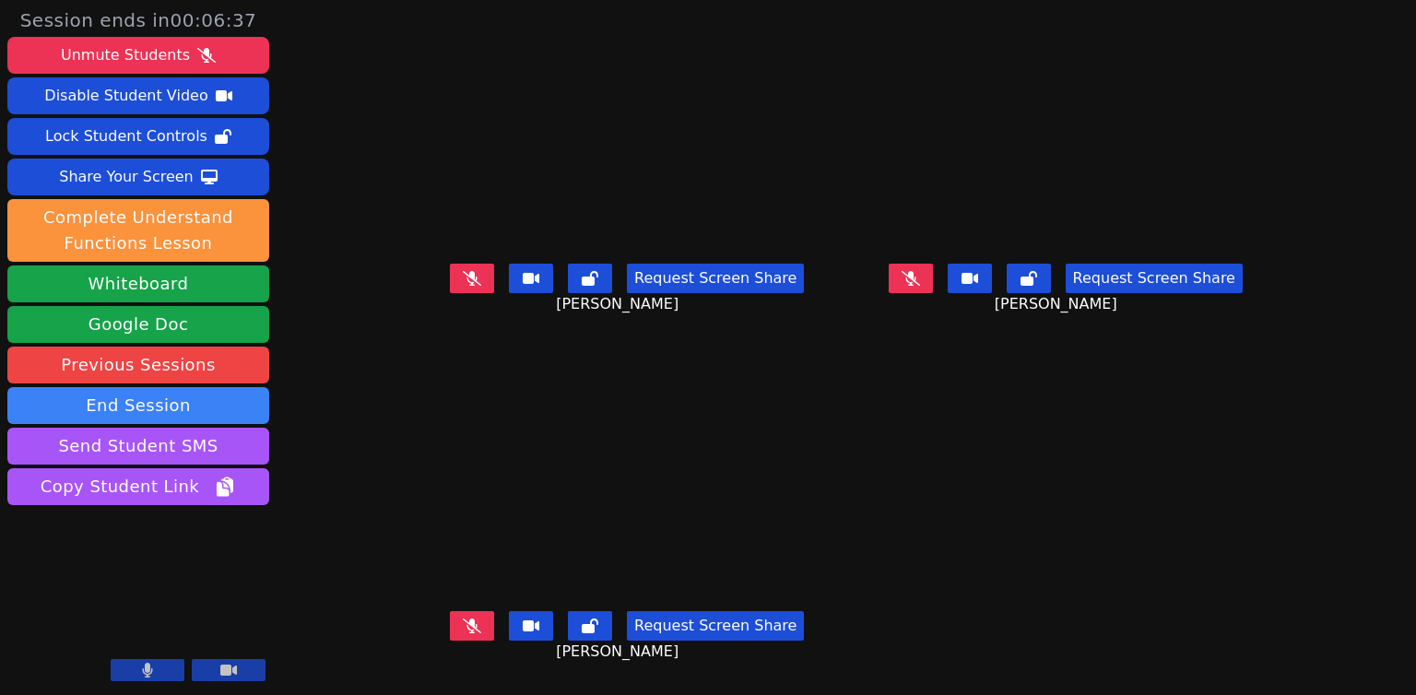
click at [467, 274] on button at bounding box center [472, 279] width 44 height 30
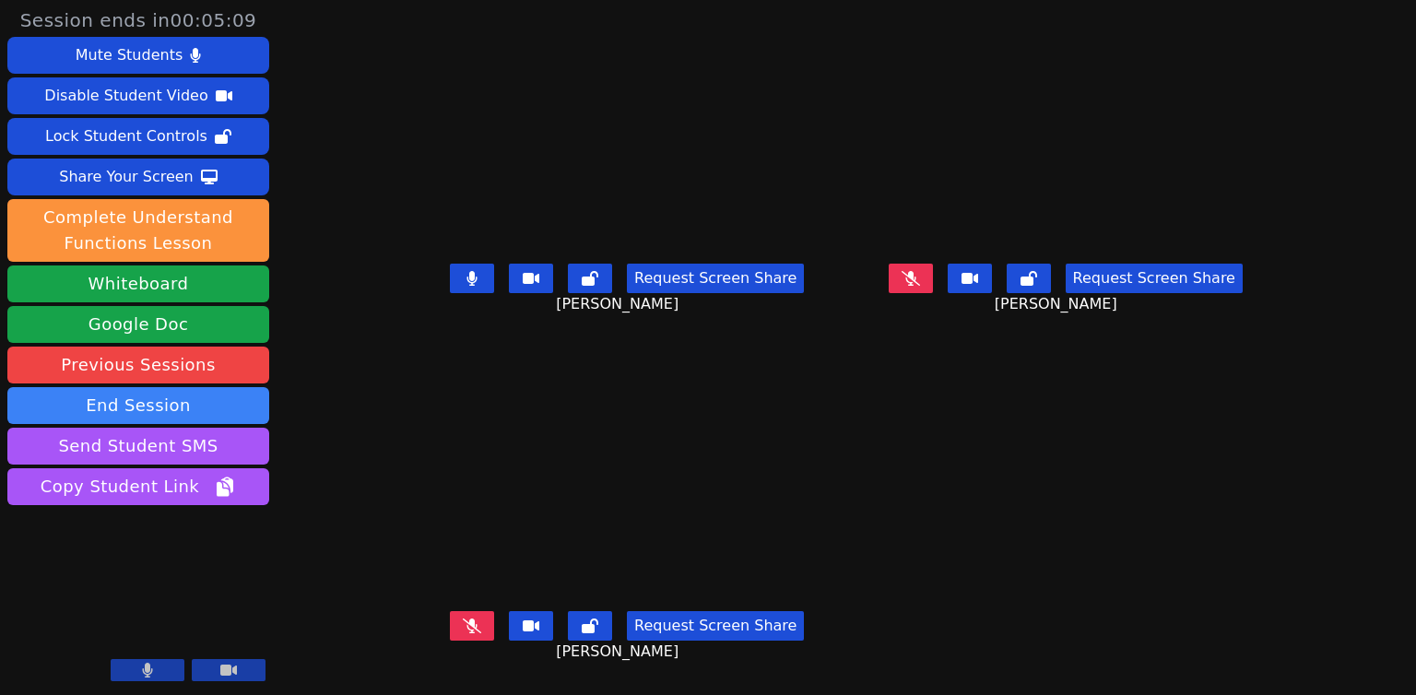
click at [920, 279] on icon at bounding box center [911, 278] width 18 height 15
click at [450, 640] on button at bounding box center [472, 626] width 44 height 30
click at [933, 287] on button at bounding box center [911, 279] width 44 height 30
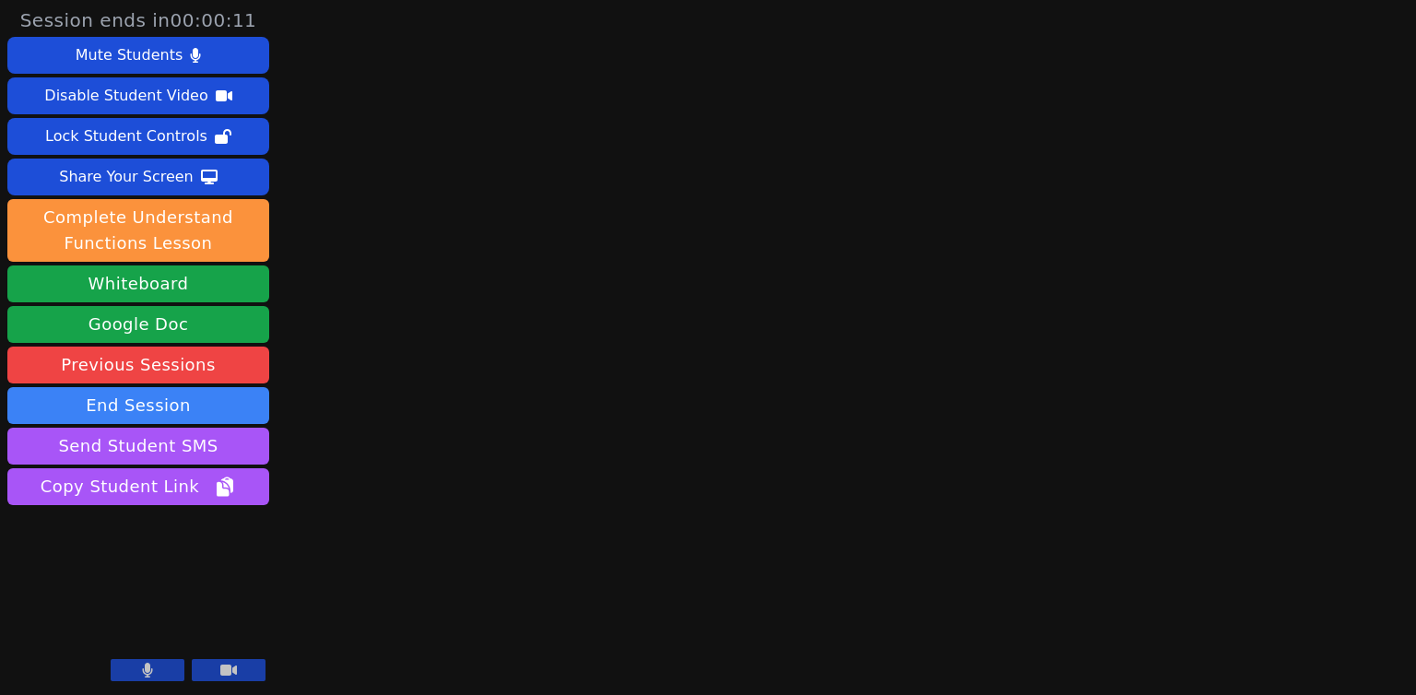
click at [173, 666] on button at bounding box center [148, 670] width 74 height 22
